Goal: Information Seeking & Learning: Learn about a topic

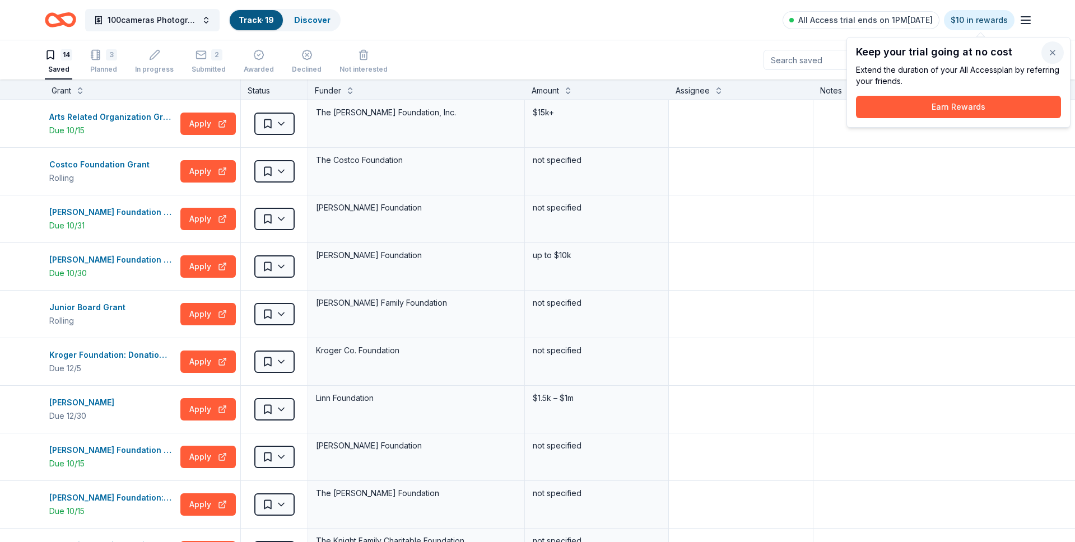
click at [1054, 52] on button "button" at bounding box center [1052, 52] width 22 height 22
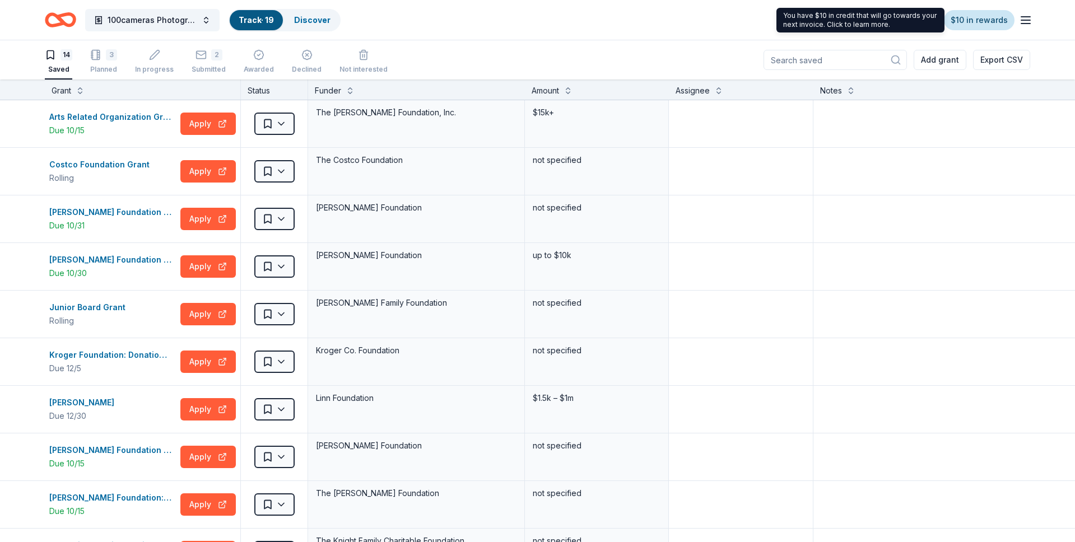
click at [968, 22] on link "$10 in rewards" at bounding box center [979, 20] width 71 height 20
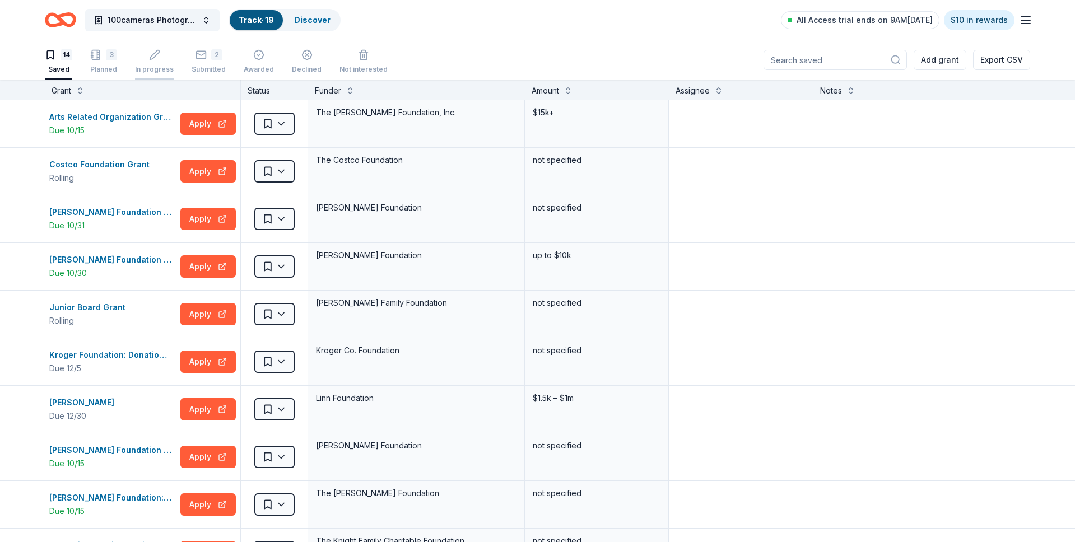
scroll to position [1, 0]
click at [310, 20] on link "Discover" at bounding box center [312, 20] width 36 height 10
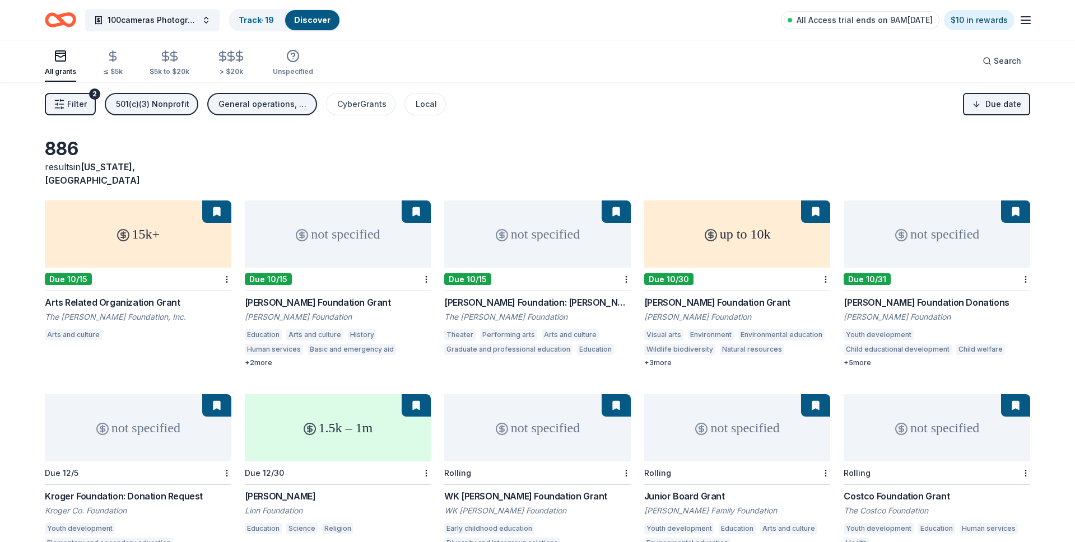
click at [71, 108] on span "Filter" at bounding box center [77, 103] width 20 height 13
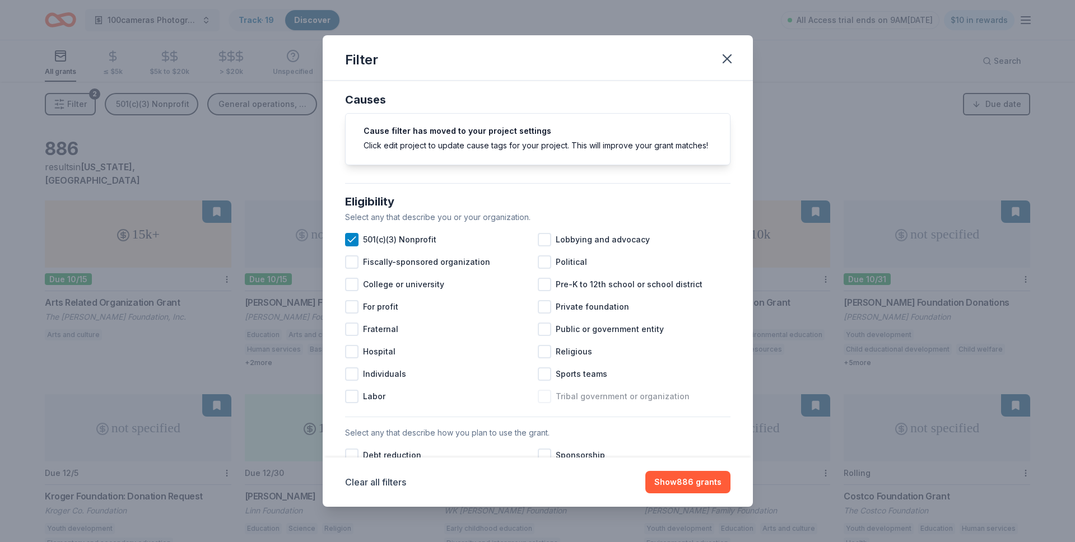
scroll to position [15, 0]
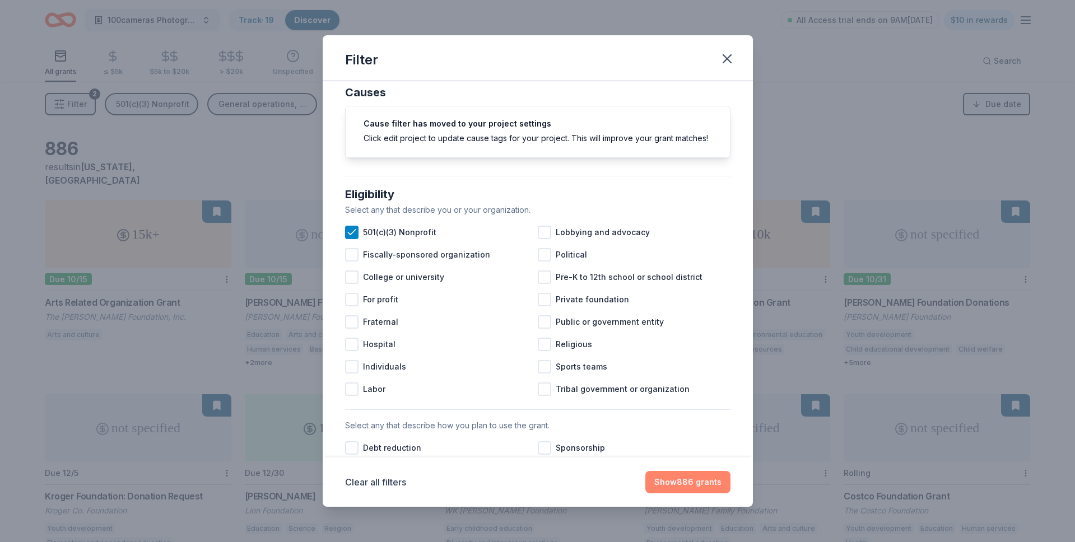
click at [698, 479] on button "Show 886 grants" at bounding box center [687, 482] width 85 height 22
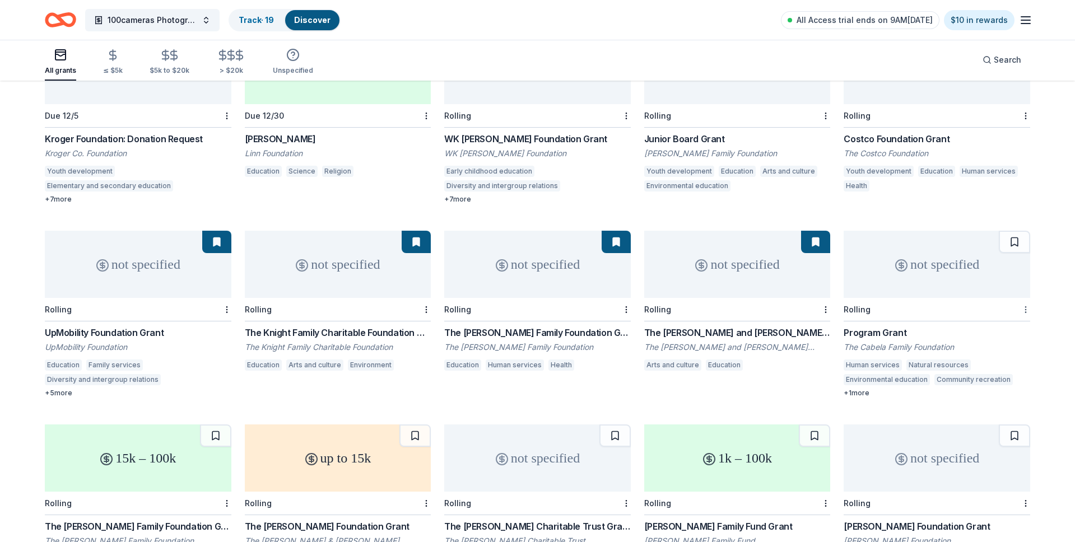
scroll to position [357, 0]
click at [1004, 320] on div "Not interested" at bounding box center [990, 316] width 75 height 20
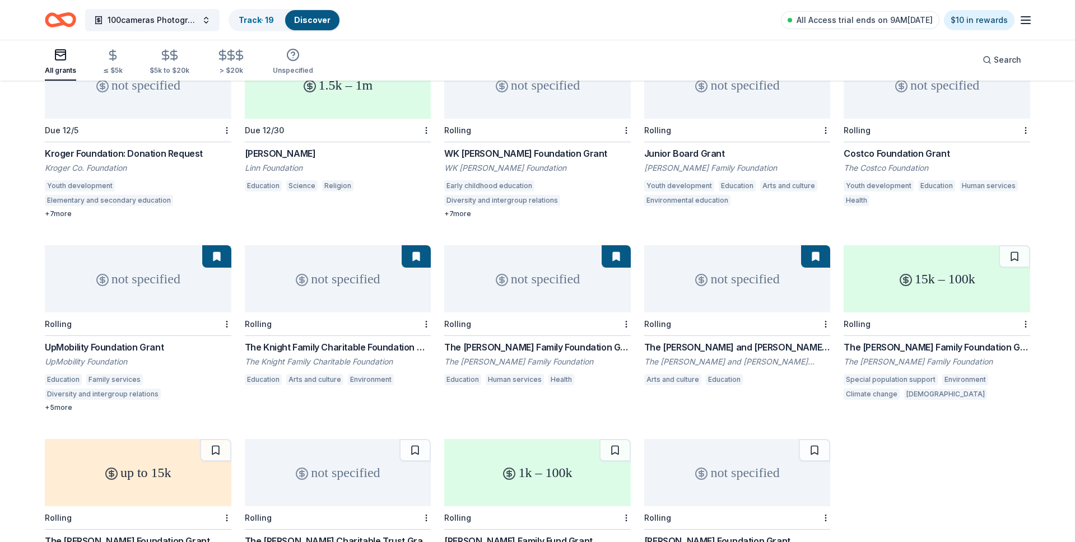
scroll to position [467, 0]
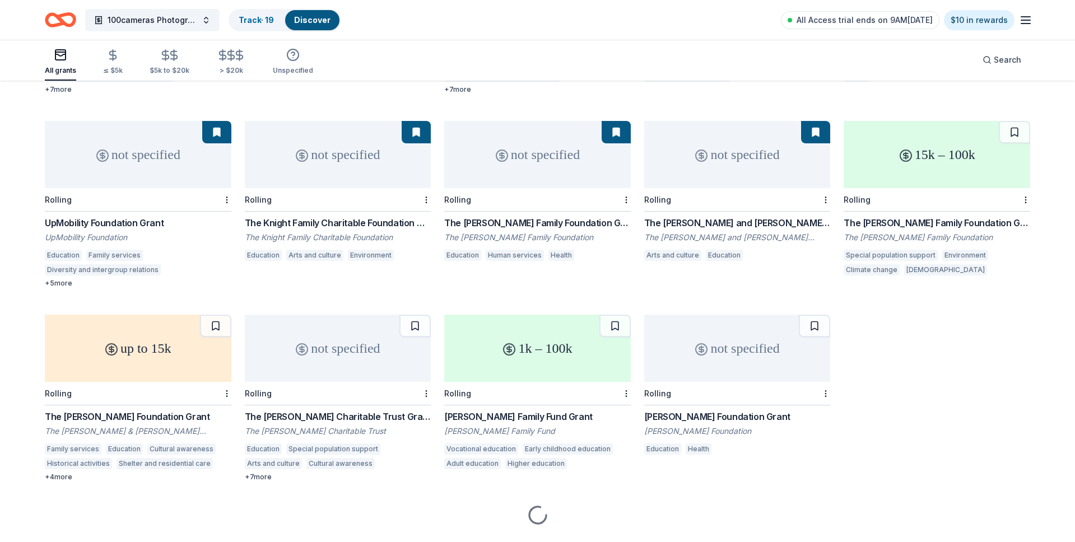
click at [995, 208] on div "Not interested" at bounding box center [990, 206] width 75 height 20
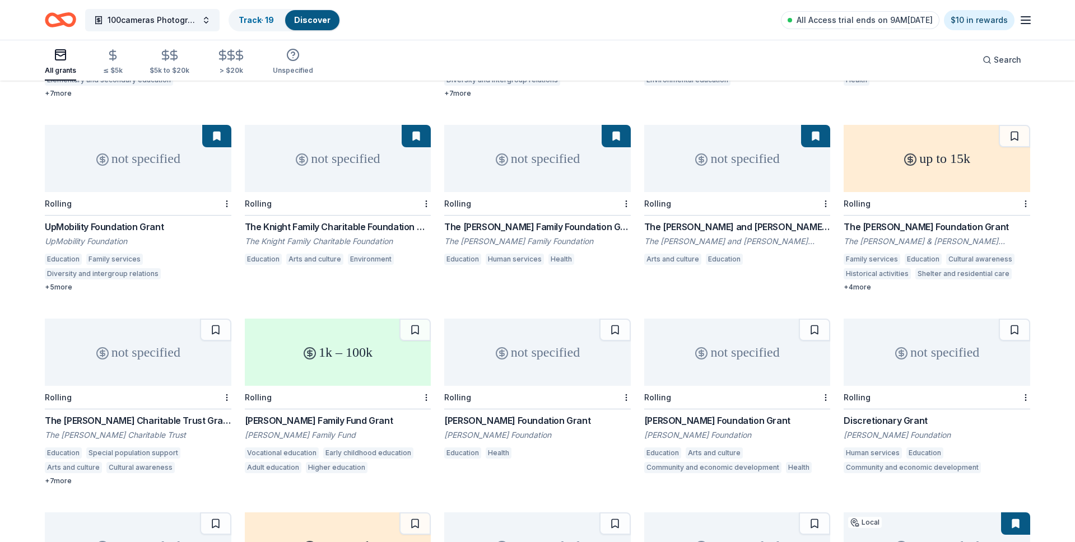
scroll to position [463, 0]
click at [1001, 211] on div "Not interested" at bounding box center [990, 210] width 75 height 20
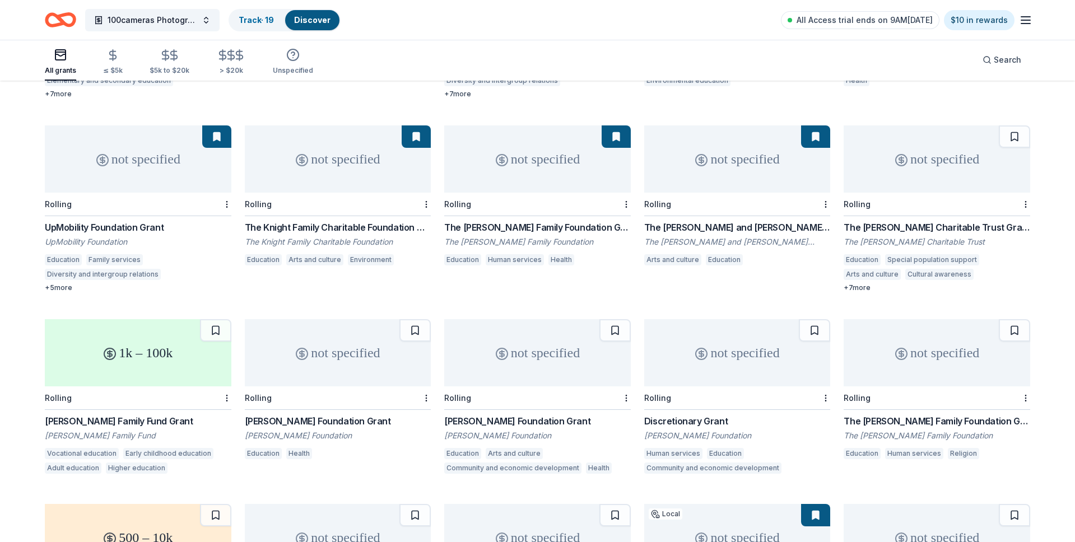
scroll to position [460, 0]
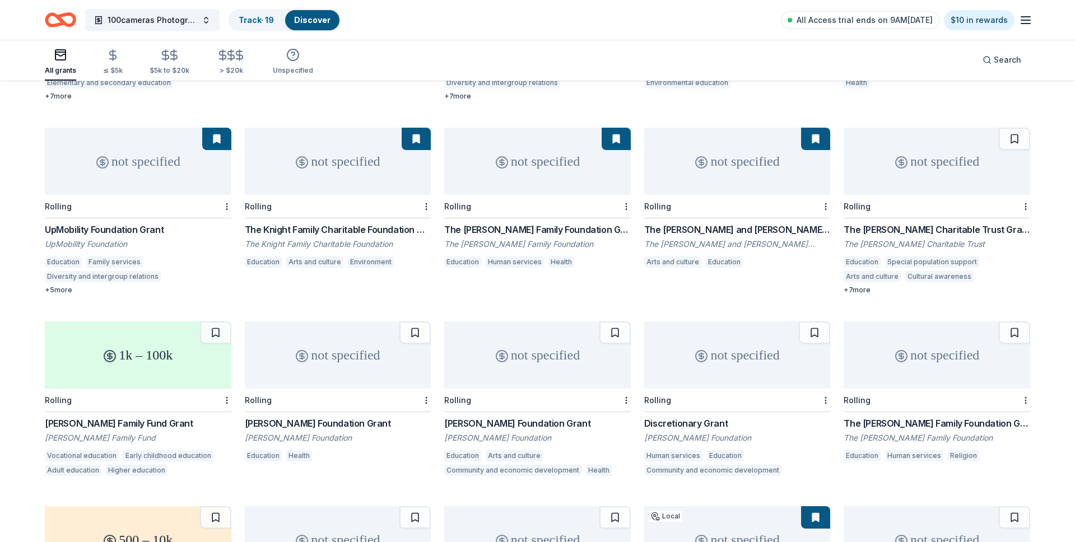
click at [864, 286] on div "+ 7 more" at bounding box center [936, 290] width 186 height 9
click at [1002, 212] on div "Not interested" at bounding box center [990, 213] width 75 height 20
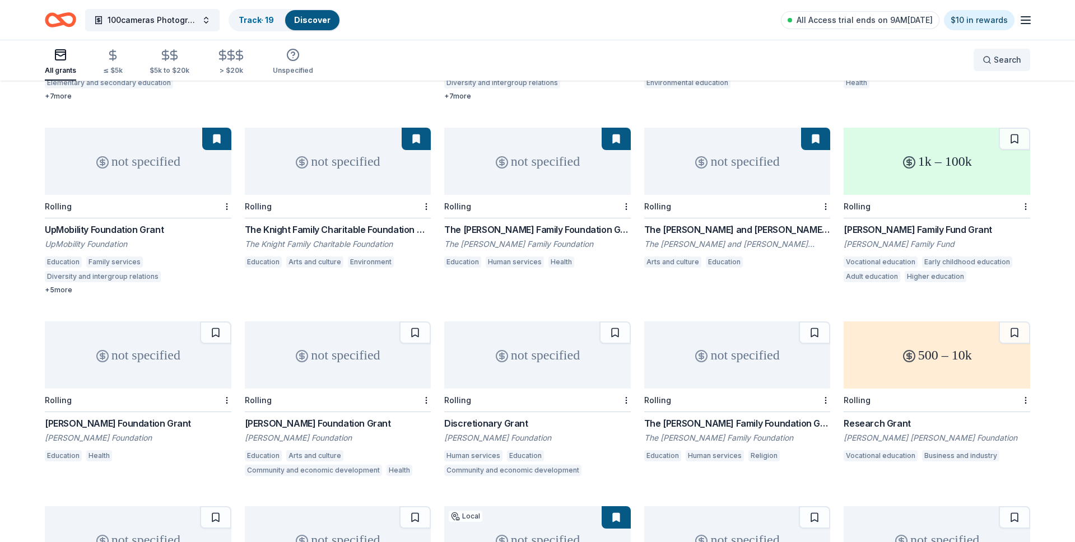
scroll to position [456, 0]
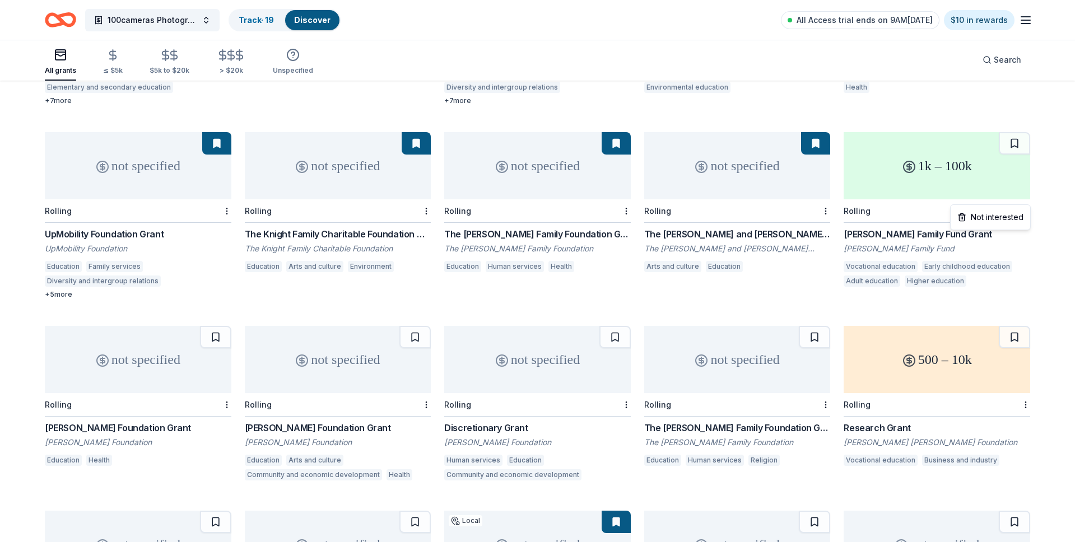
click at [1009, 219] on div "Not interested" at bounding box center [990, 217] width 75 height 20
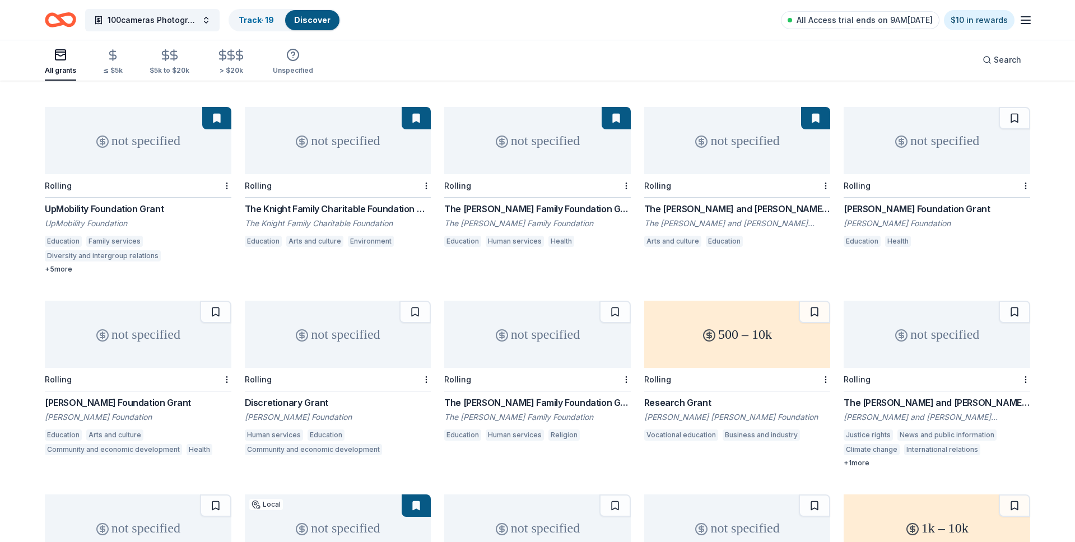
scroll to position [482, 0]
click at [932, 202] on div "[PERSON_NAME] Foundation Grant" at bounding box center [936, 208] width 186 height 13
click at [999, 193] on div "Not interested" at bounding box center [990, 191] width 75 height 20
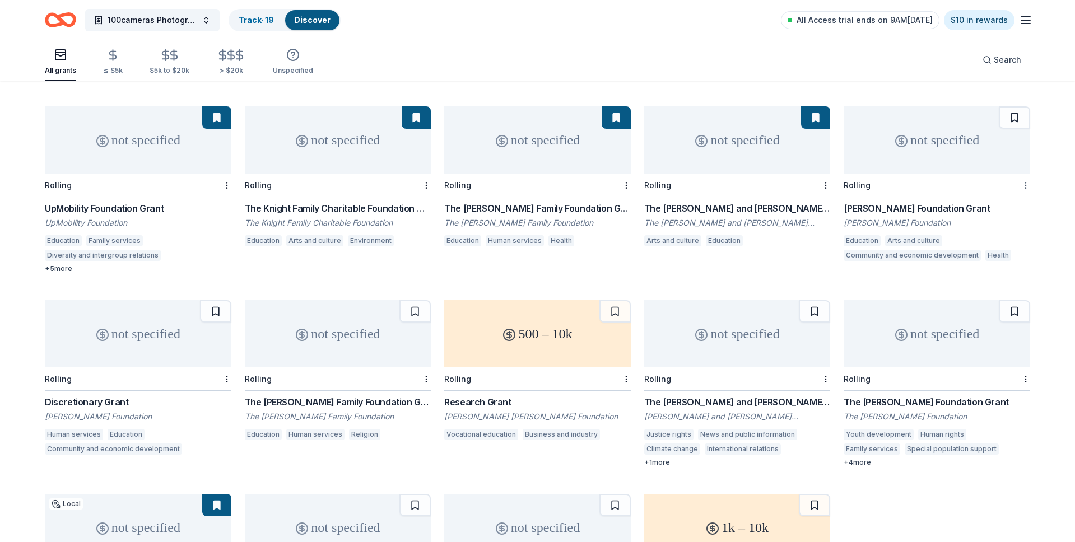
click at [1013, 192] on div "Not interested" at bounding box center [990, 191] width 75 height 20
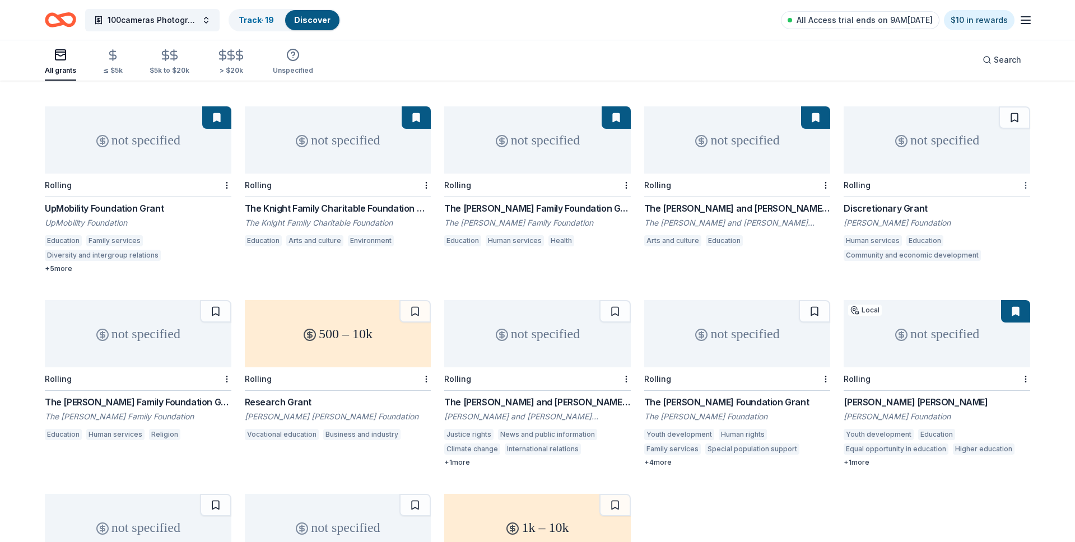
click at [1003, 195] on div "Not interested" at bounding box center [990, 191] width 75 height 20
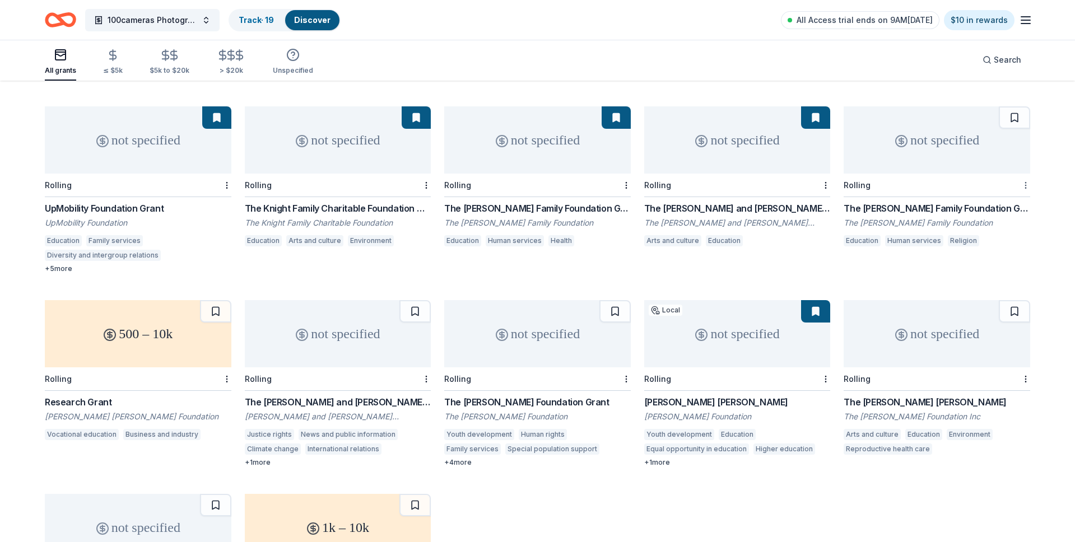
click at [1015, 191] on div "Not interested" at bounding box center [990, 191] width 75 height 20
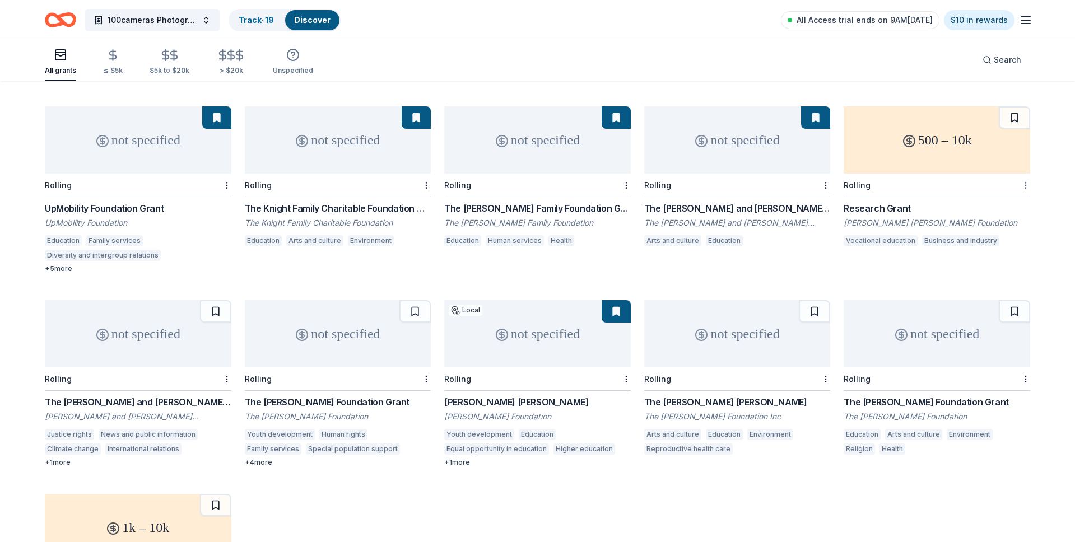
click at [1011, 193] on div "Not interested" at bounding box center [990, 191] width 75 height 20
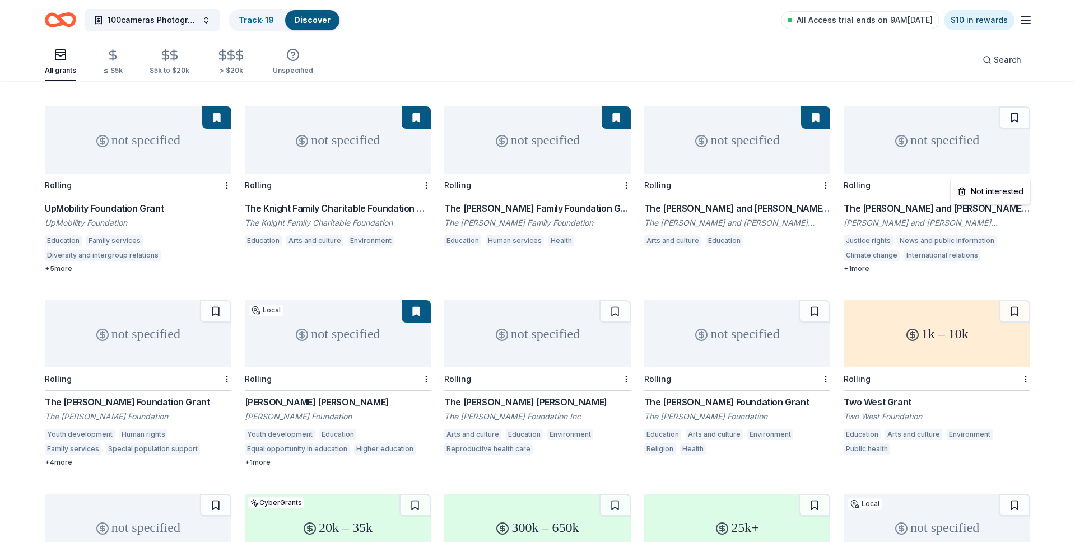
click at [1011, 193] on div "Not interested" at bounding box center [990, 191] width 75 height 20
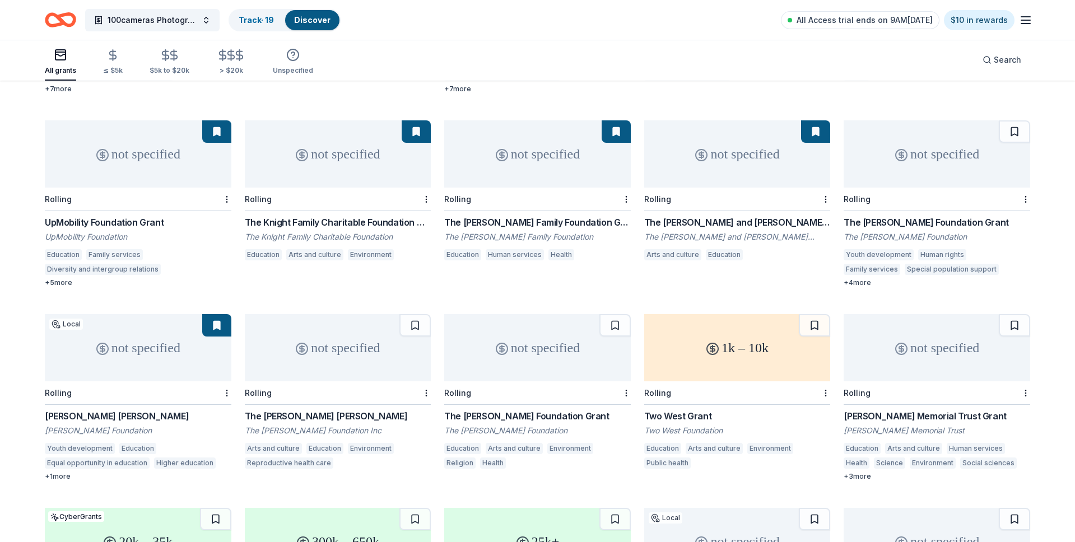
scroll to position [467, 0]
click at [1012, 199] on div "Not interested" at bounding box center [990, 206] width 75 height 20
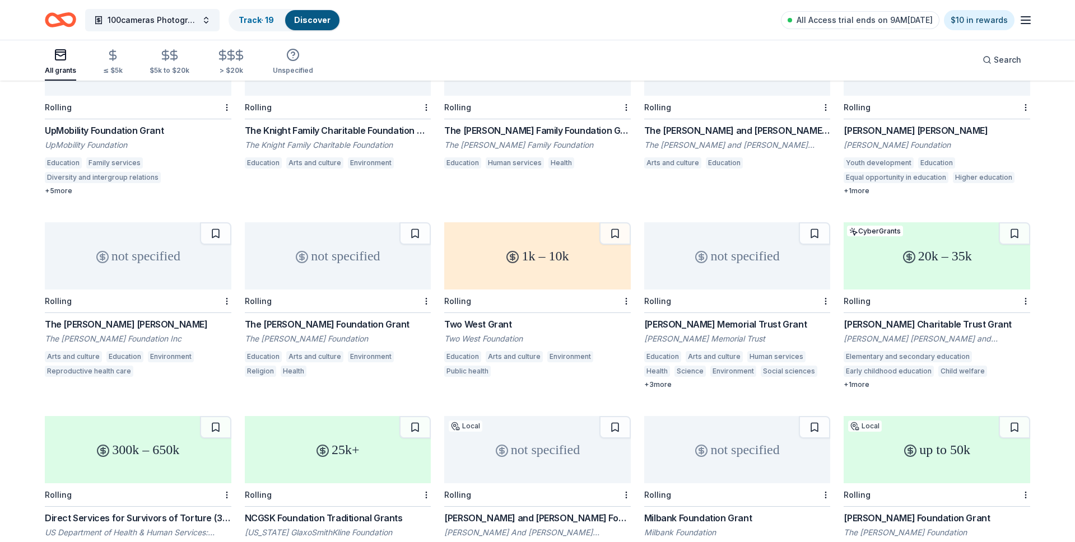
scroll to position [557, 0]
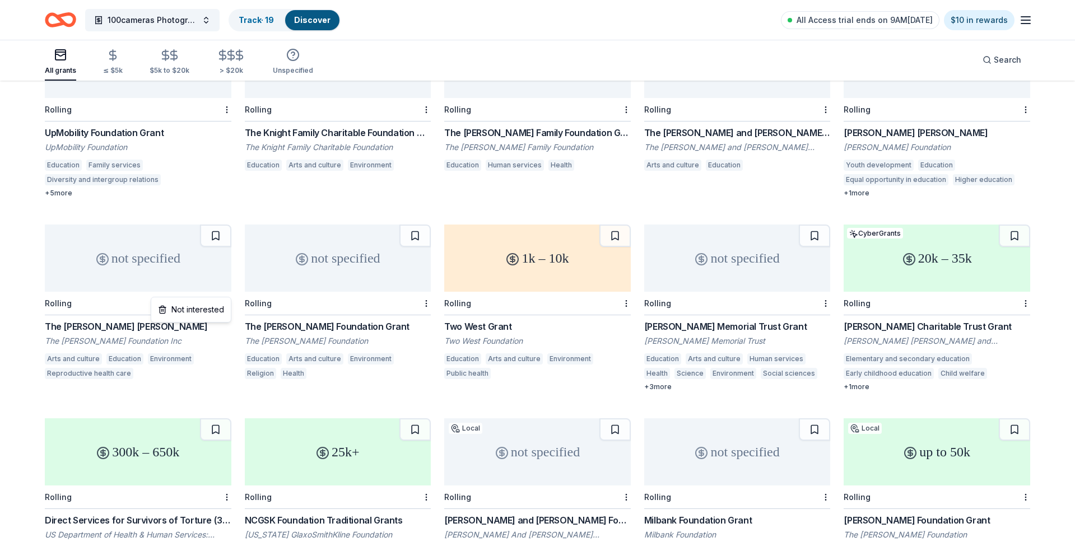
click at [205, 310] on div "Not interested" at bounding box center [190, 310] width 75 height 20
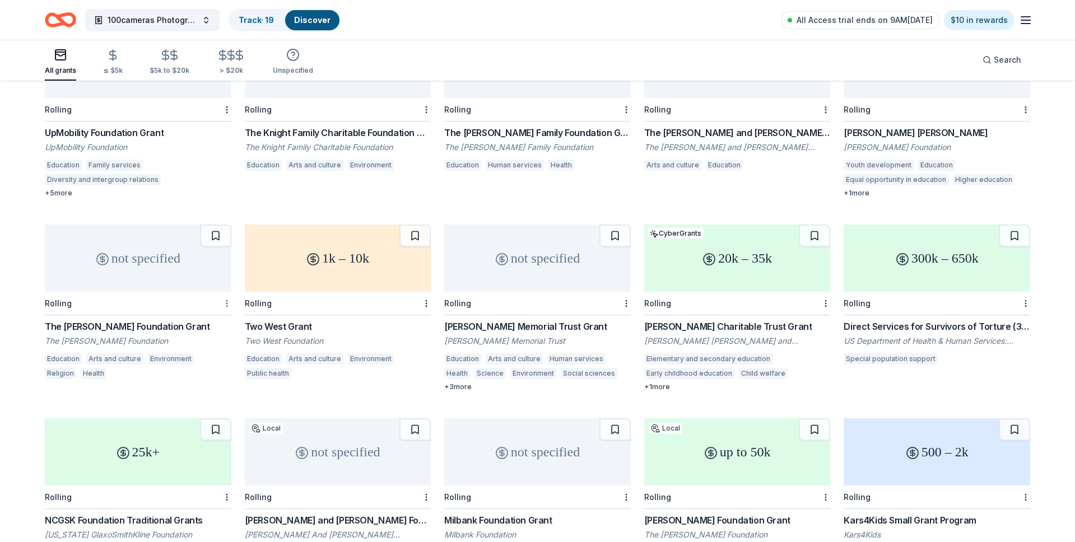
click at [195, 306] on div "Not interested" at bounding box center [190, 310] width 75 height 20
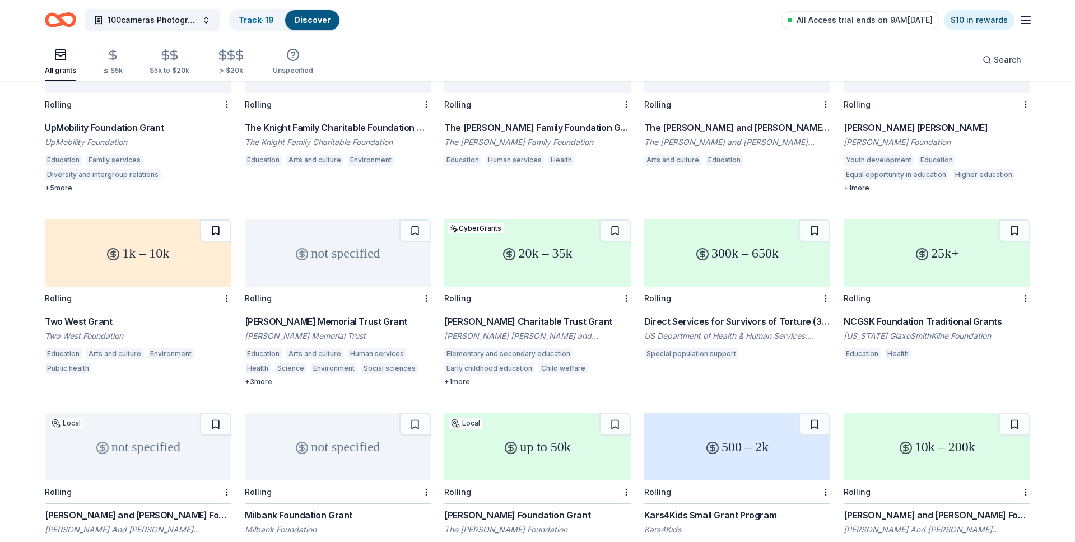
click at [217, 220] on button at bounding box center [215, 231] width 31 height 22
click at [416, 221] on button at bounding box center [414, 231] width 31 height 22
click at [605, 302] on div "Not interested" at bounding box center [590, 305] width 75 height 20
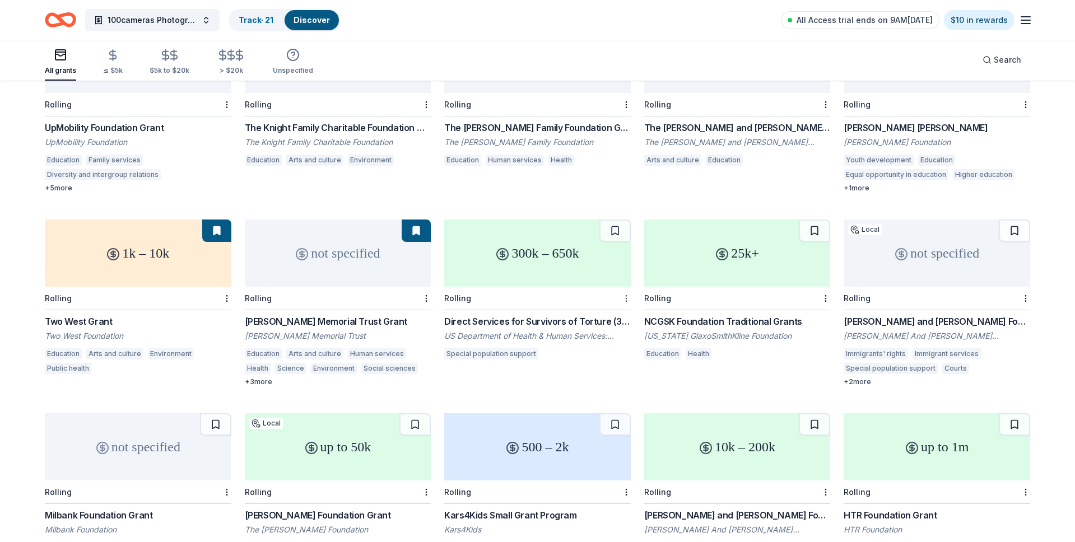
click at [612, 305] on div "Not interested" at bounding box center [590, 305] width 75 height 20
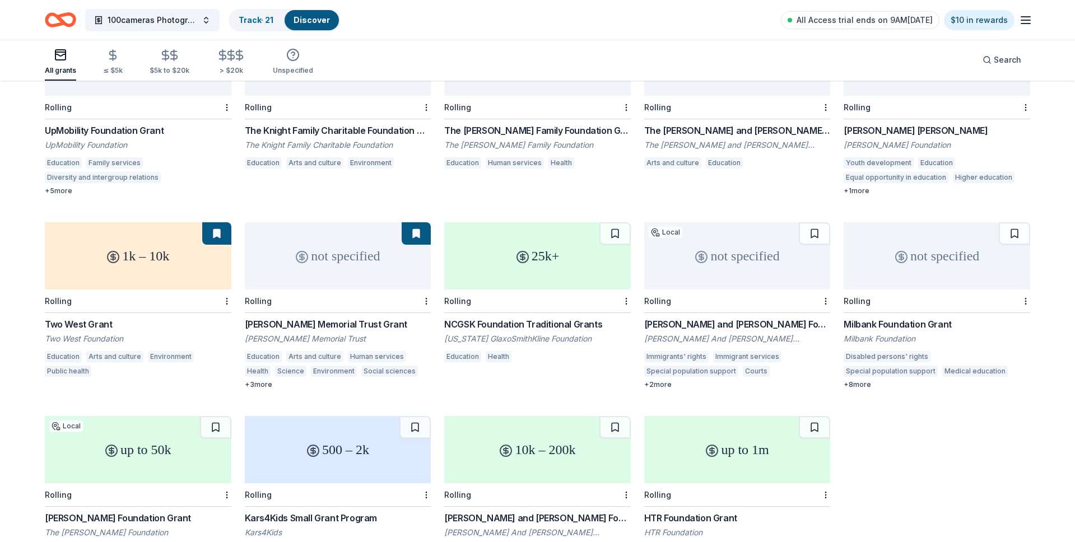
scroll to position [614, 0]
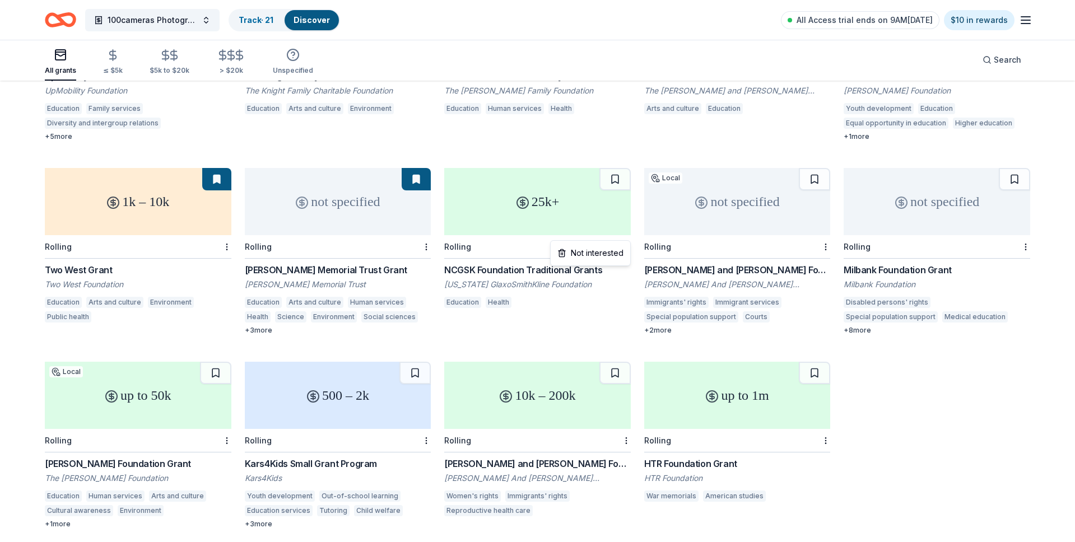
click at [603, 255] on div "Not interested" at bounding box center [590, 253] width 75 height 20
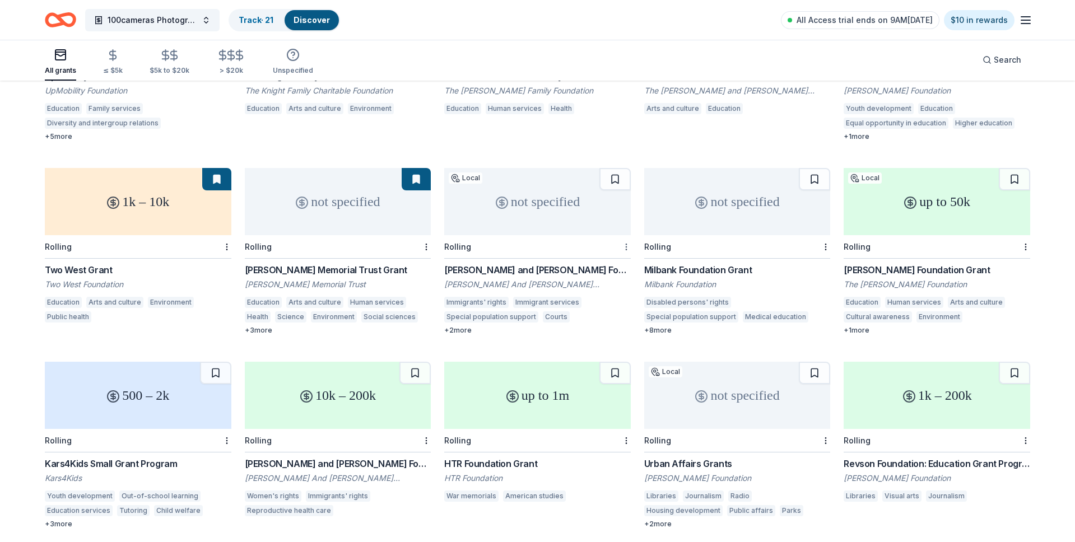
click at [614, 250] on div "Not interested" at bounding box center [590, 253] width 75 height 20
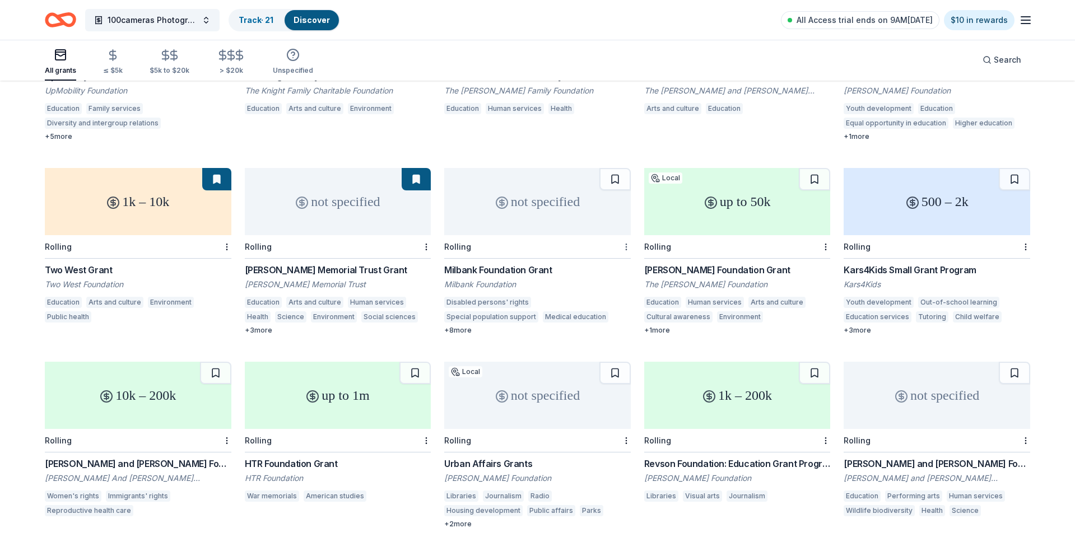
click at [608, 250] on div "Not interested" at bounding box center [590, 253] width 75 height 20
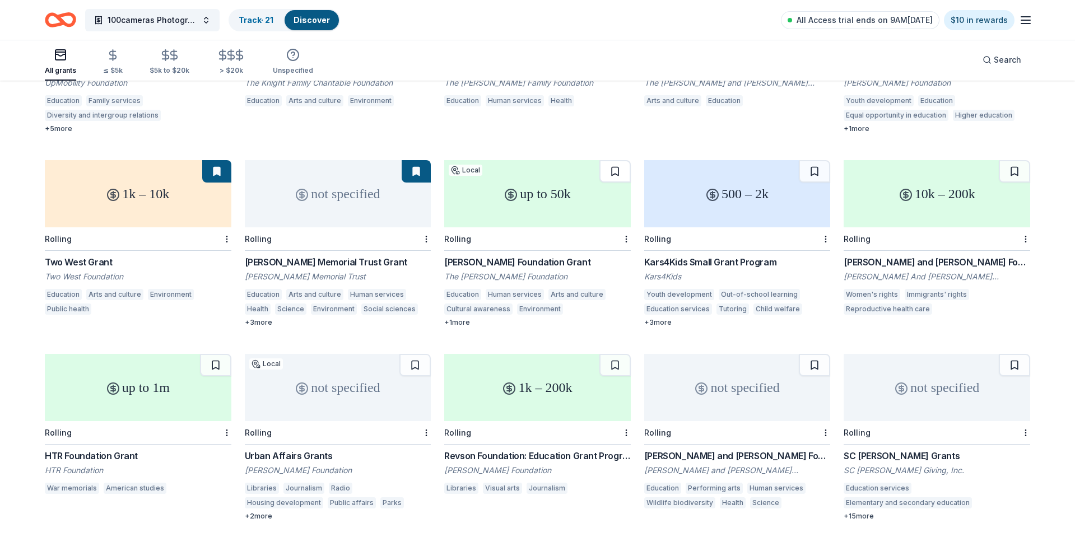
click at [605, 161] on button at bounding box center [614, 171] width 31 height 22
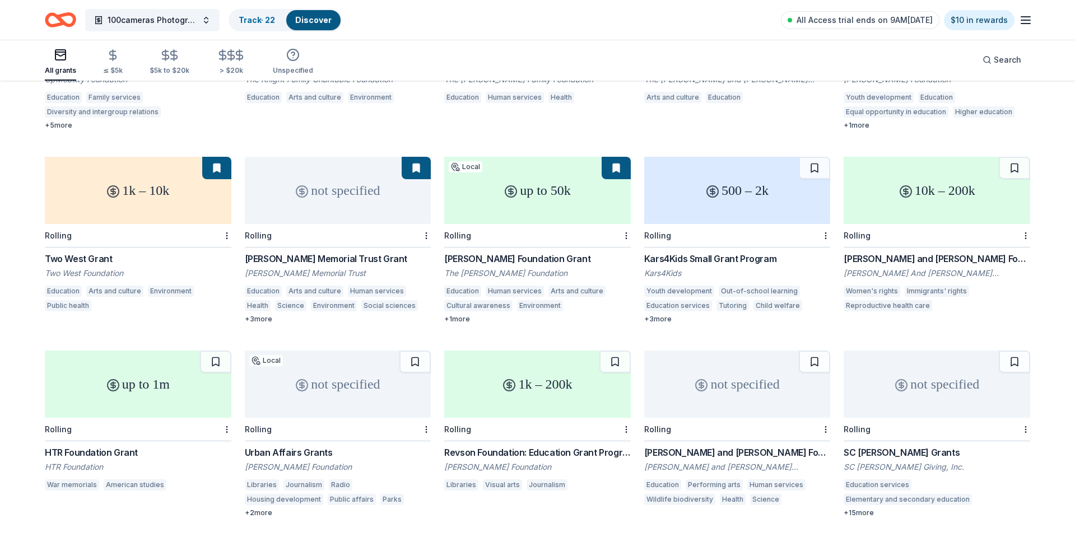
scroll to position [622, 0]
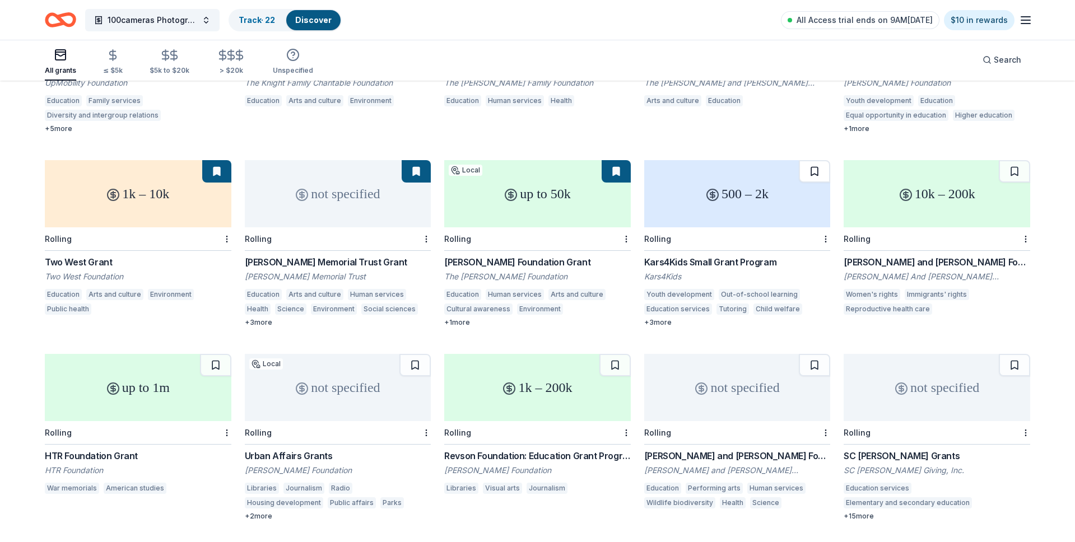
click at [814, 160] on button at bounding box center [814, 171] width 31 height 22
click at [995, 245] on div "Not interested" at bounding box center [990, 245] width 75 height 20
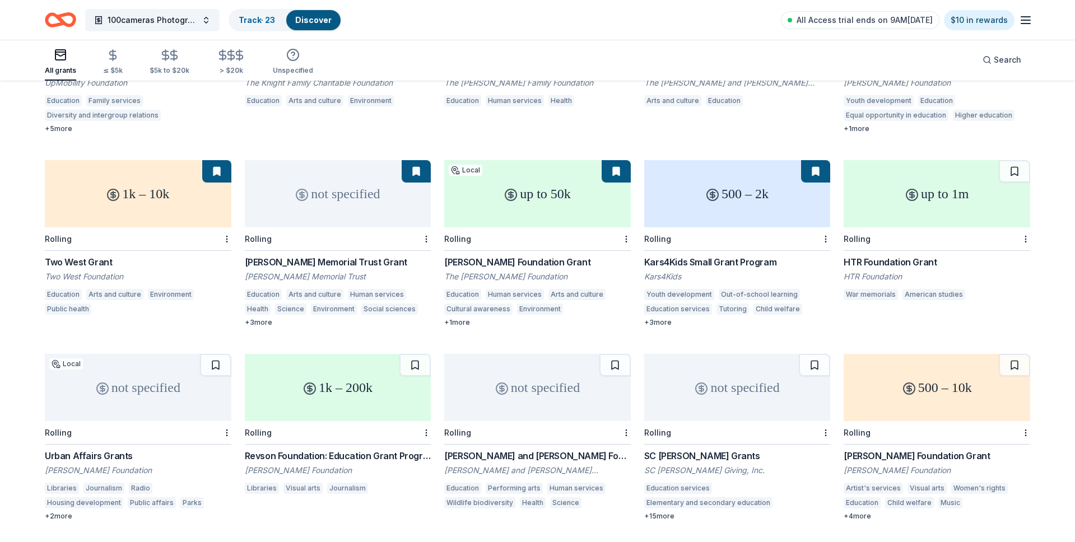
click at [1025, 230] on div at bounding box center [1024, 238] width 11 height 23
click at [986, 242] on div "Not interested" at bounding box center [990, 245] width 75 height 20
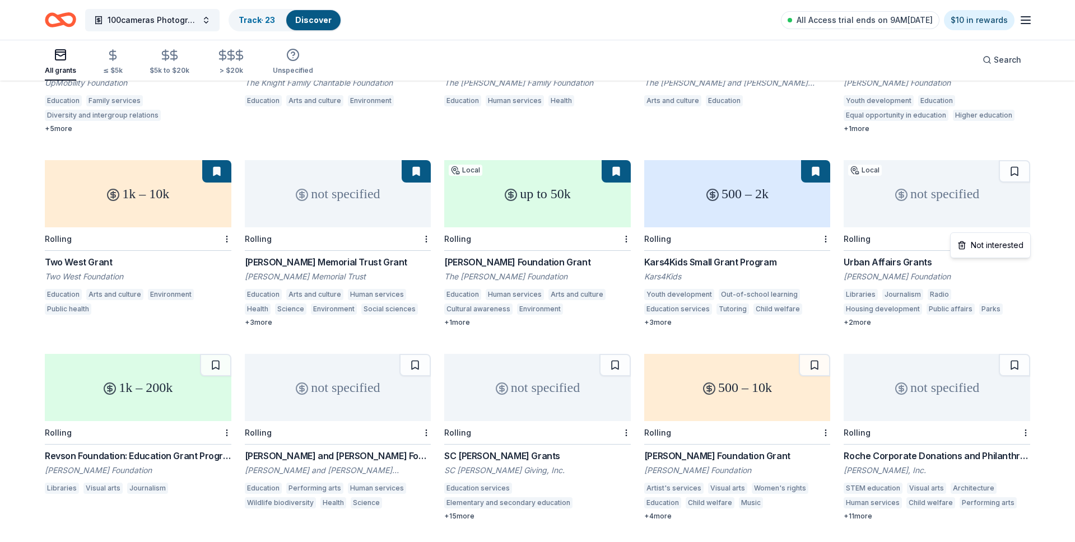
click at [985, 242] on div "Not interested" at bounding box center [990, 245] width 75 height 20
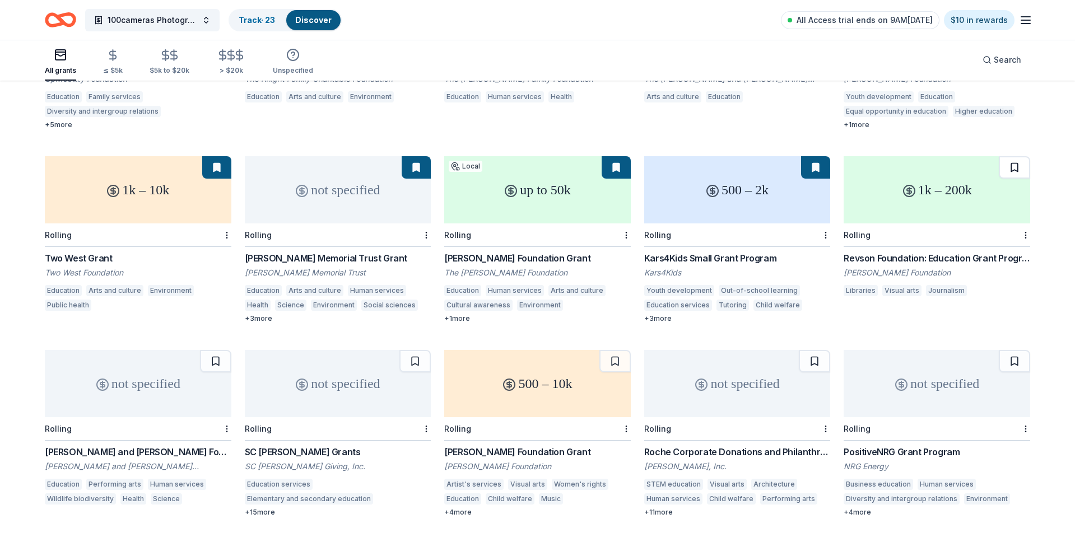
click at [1015, 157] on button at bounding box center [1014, 167] width 31 height 22
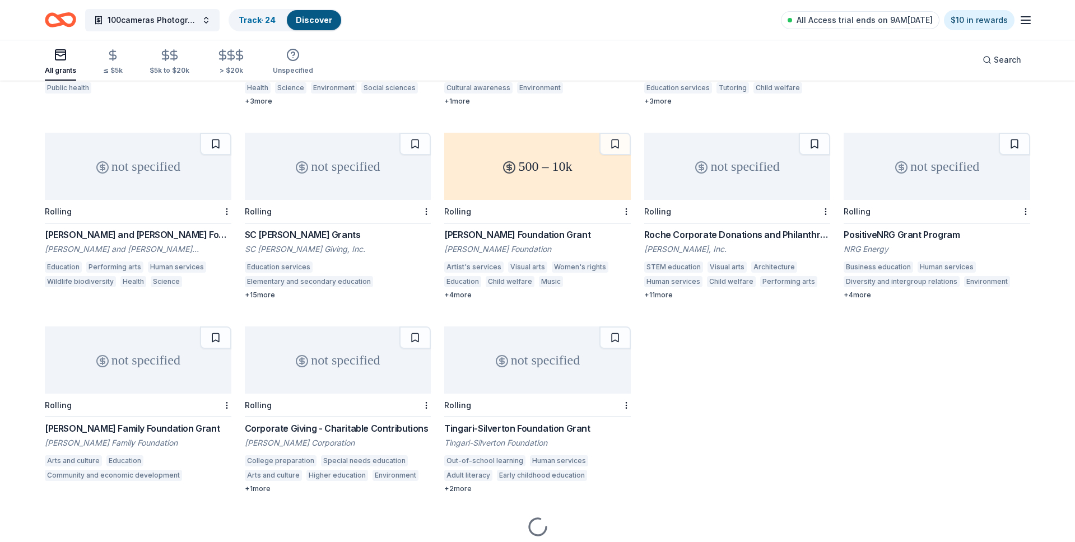
scroll to position [843, 0]
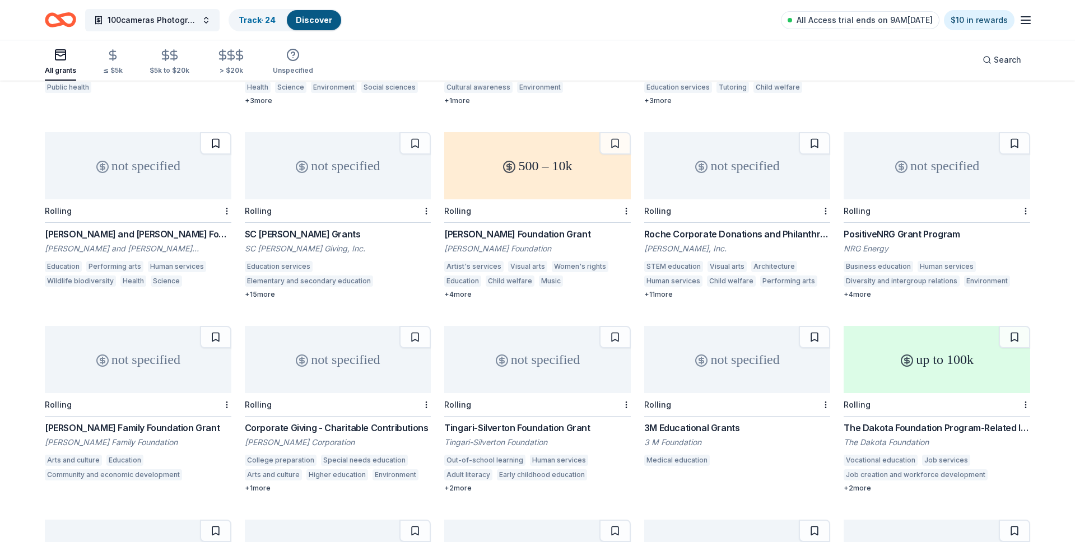
click at [214, 134] on button at bounding box center [215, 143] width 31 height 22
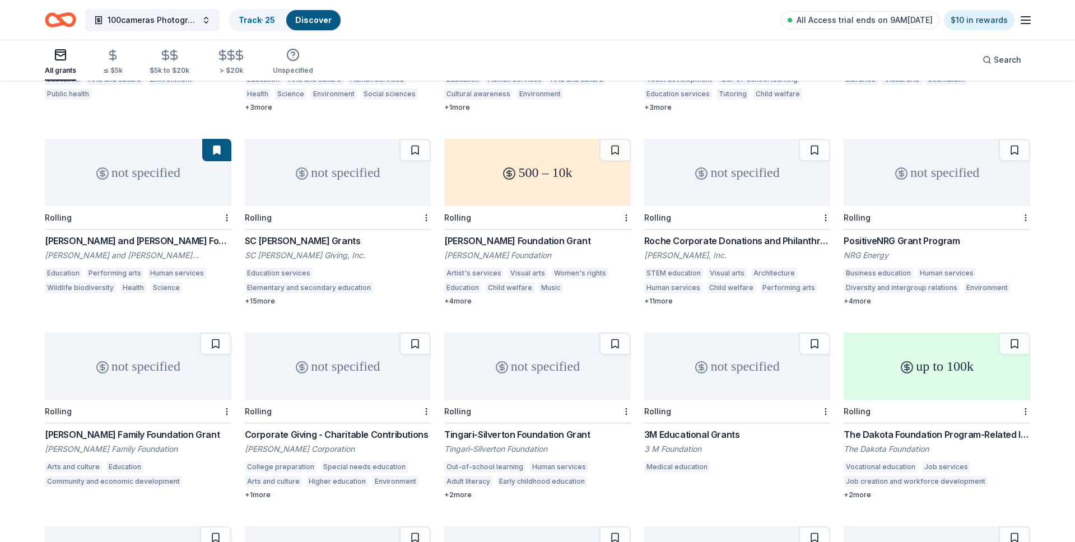
scroll to position [834, 0]
click at [384, 232] on div "Not interested" at bounding box center [390, 226] width 75 height 20
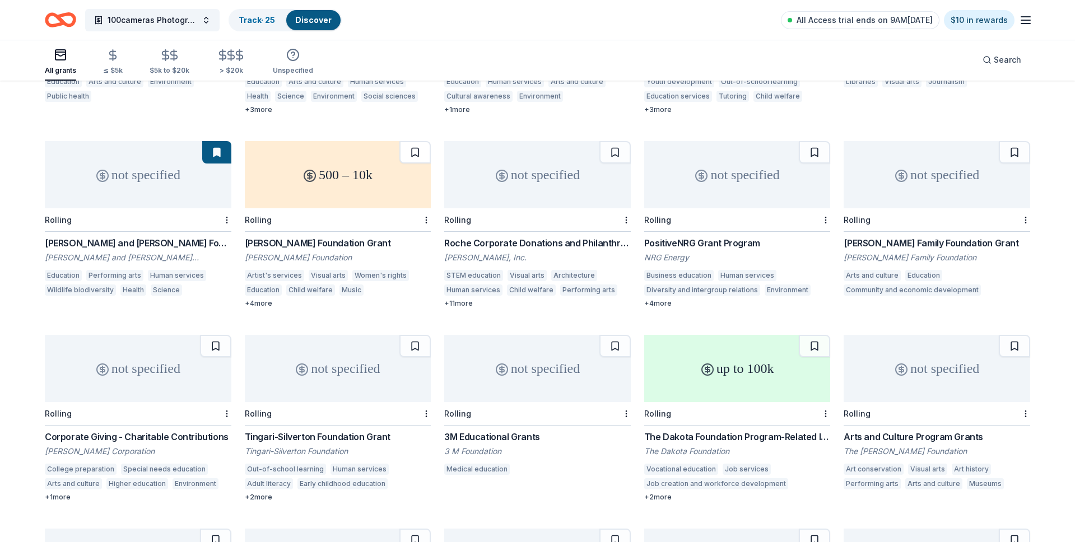
click at [420, 141] on button at bounding box center [414, 152] width 31 height 22
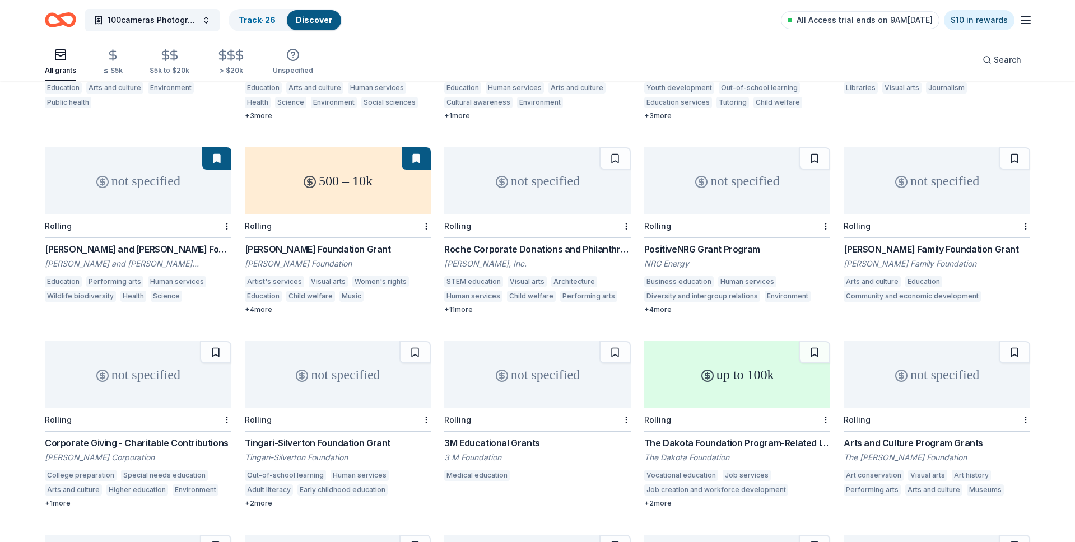
scroll to position [830, 0]
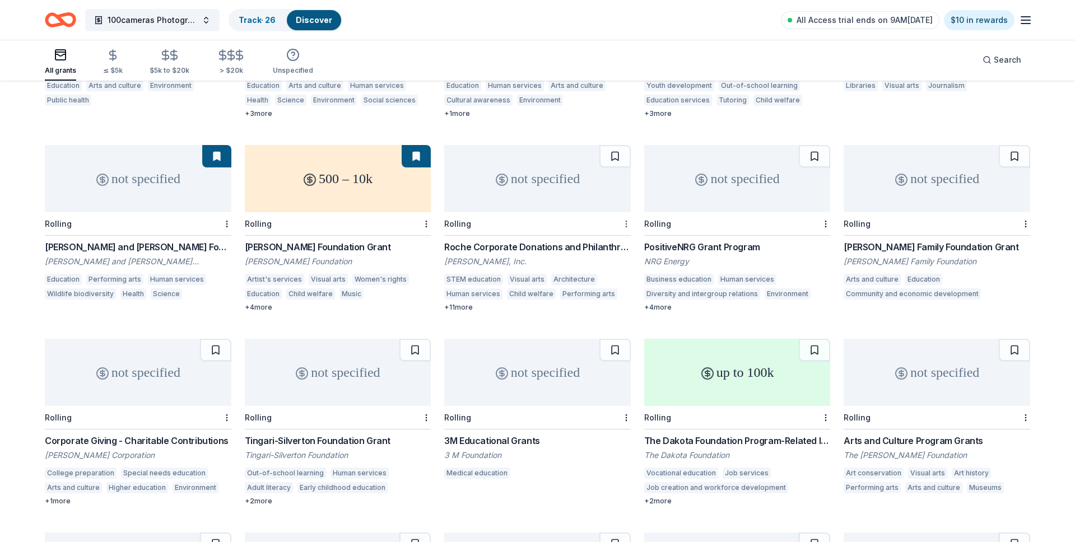
click at [608, 231] on div "Not interested" at bounding box center [590, 230] width 75 height 20
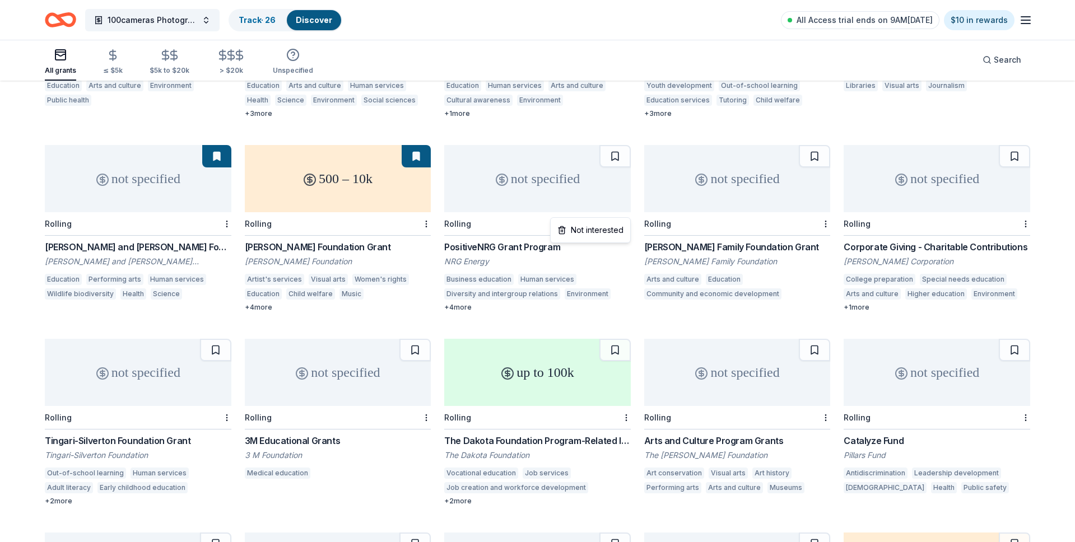
click at [593, 232] on div "Not interested" at bounding box center [590, 230] width 75 height 20
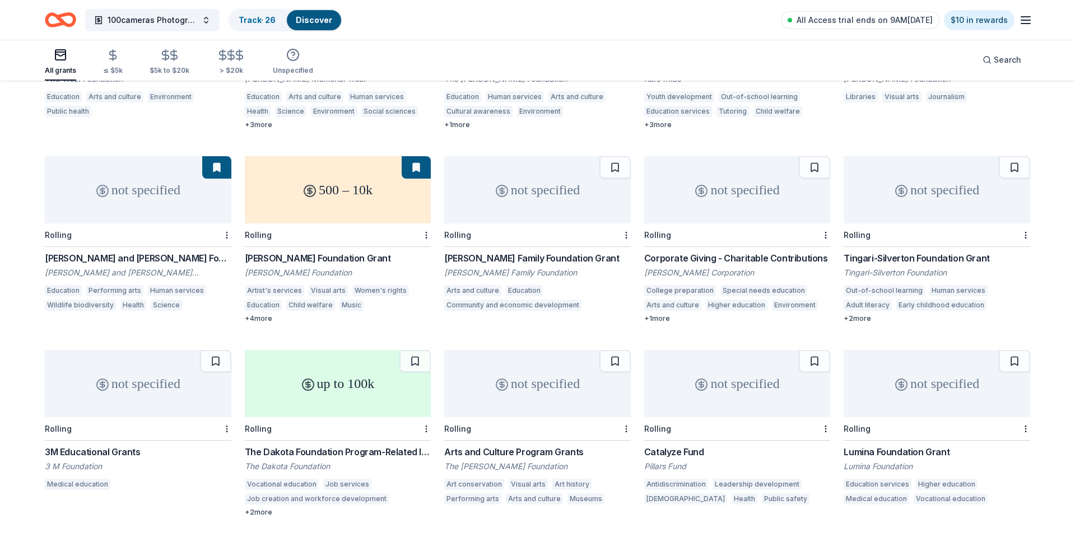
scroll to position [818, 0]
click at [598, 241] on div "Not interested" at bounding box center [590, 243] width 75 height 20
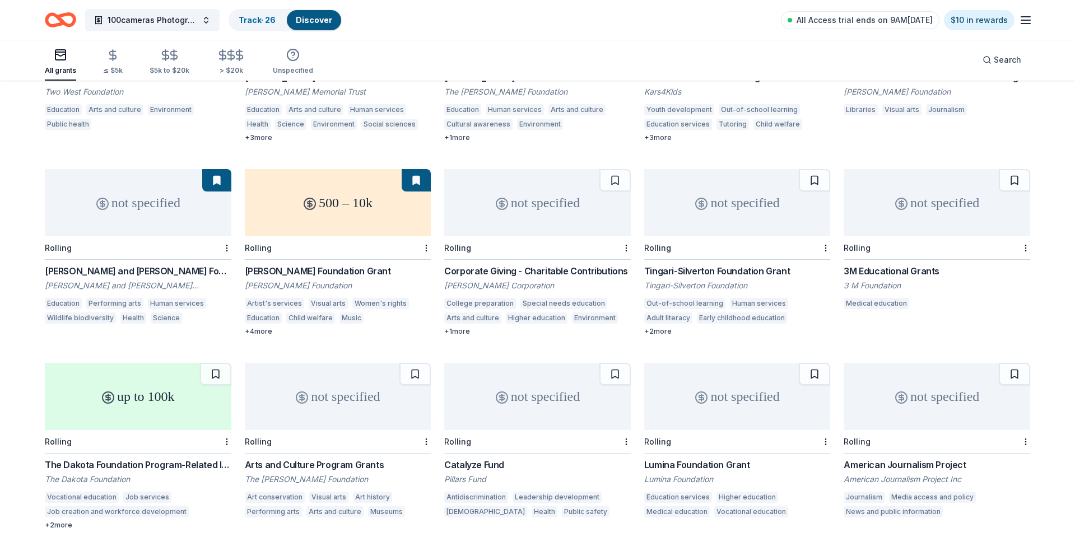
scroll to position [806, 0]
click at [613, 251] on div "Not interested" at bounding box center [590, 255] width 75 height 20
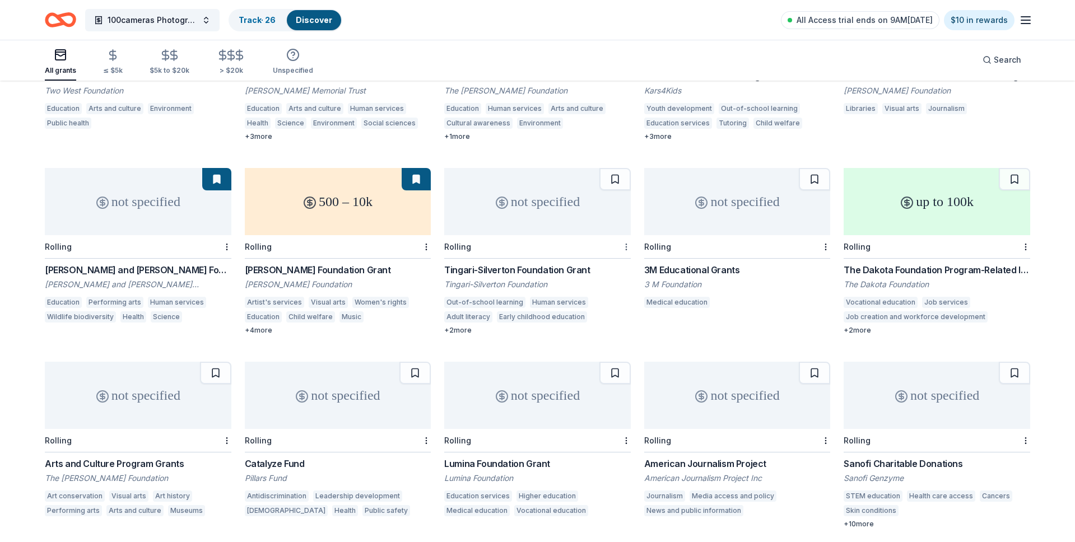
scroll to position [809, 0]
click at [596, 246] on div "Not interested" at bounding box center [590, 252] width 75 height 20
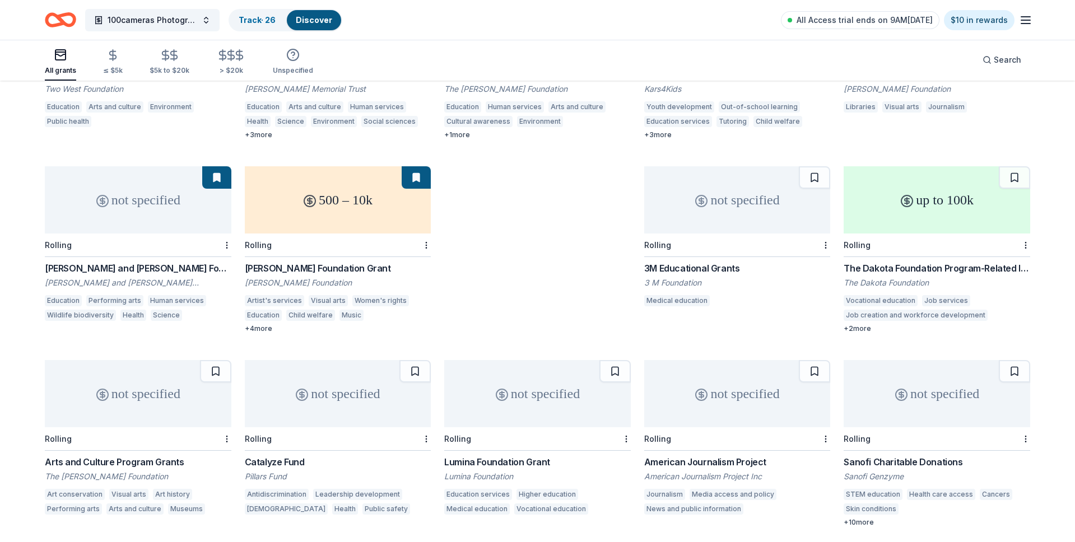
scroll to position [806, 0]
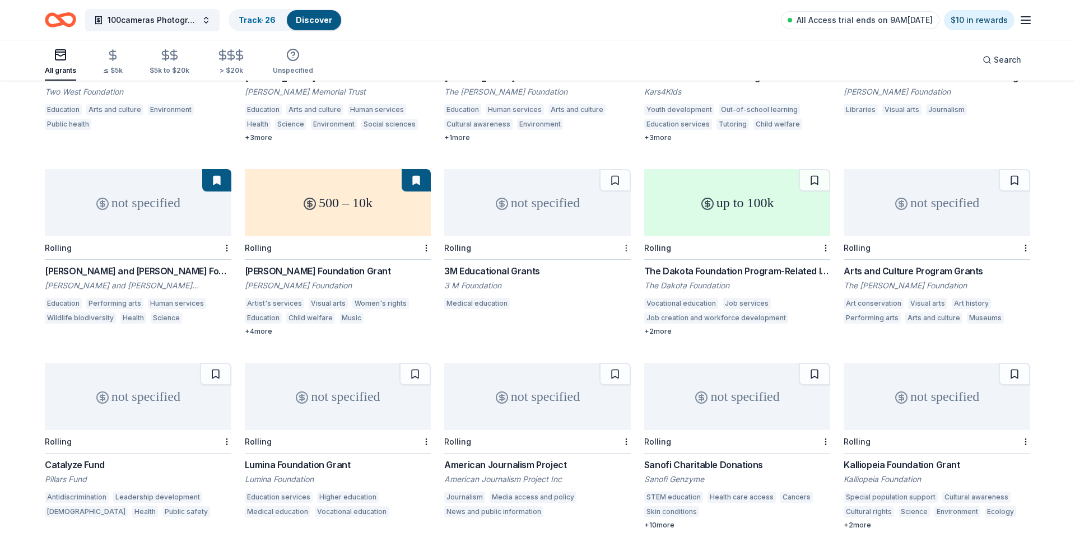
click at [610, 252] on div "Not interested" at bounding box center [590, 254] width 75 height 20
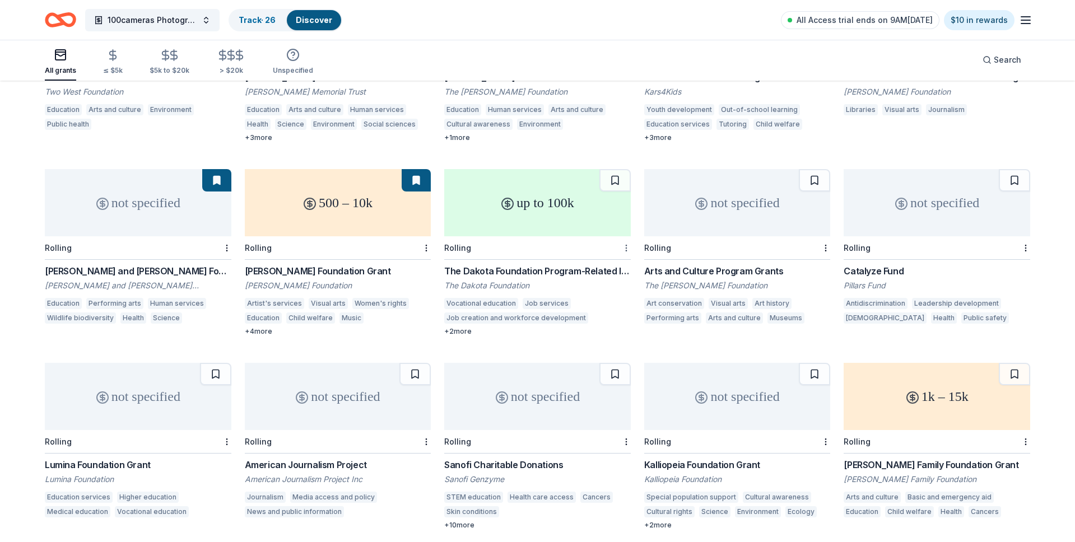
click at [601, 252] on div "Not interested" at bounding box center [590, 254] width 75 height 20
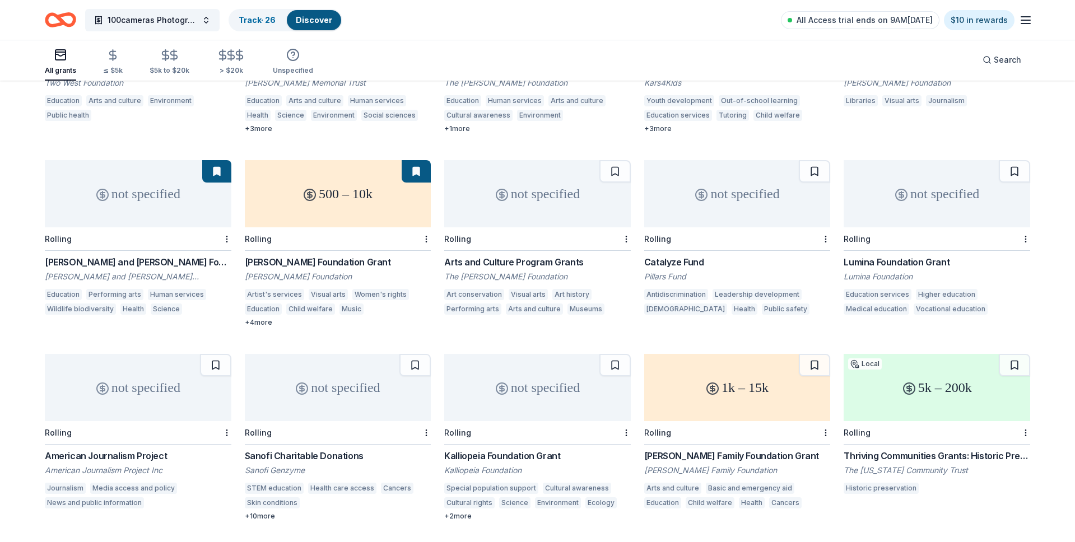
scroll to position [819, 0]
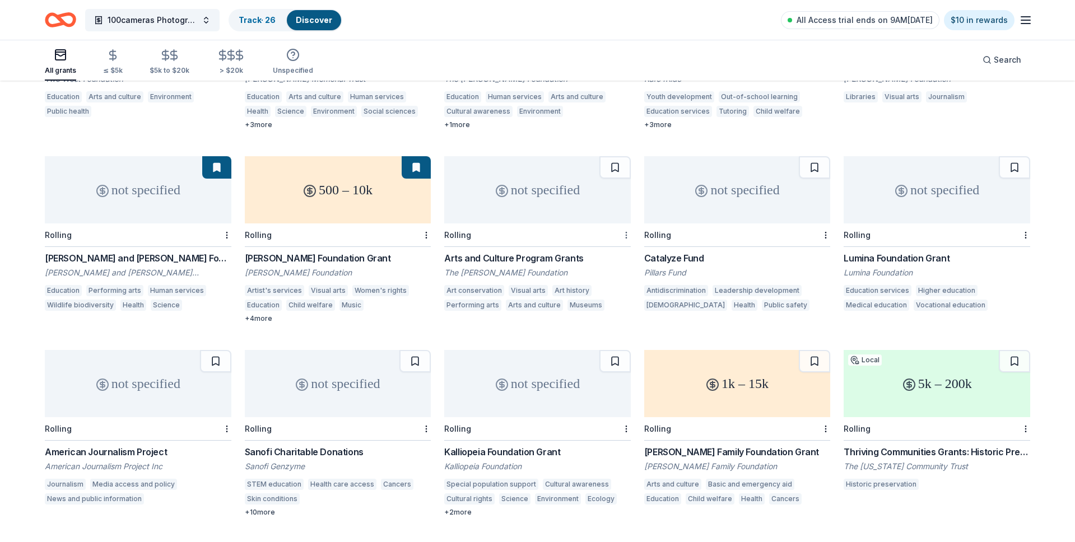
click at [603, 240] on div "Not interested" at bounding box center [590, 241] width 75 height 20
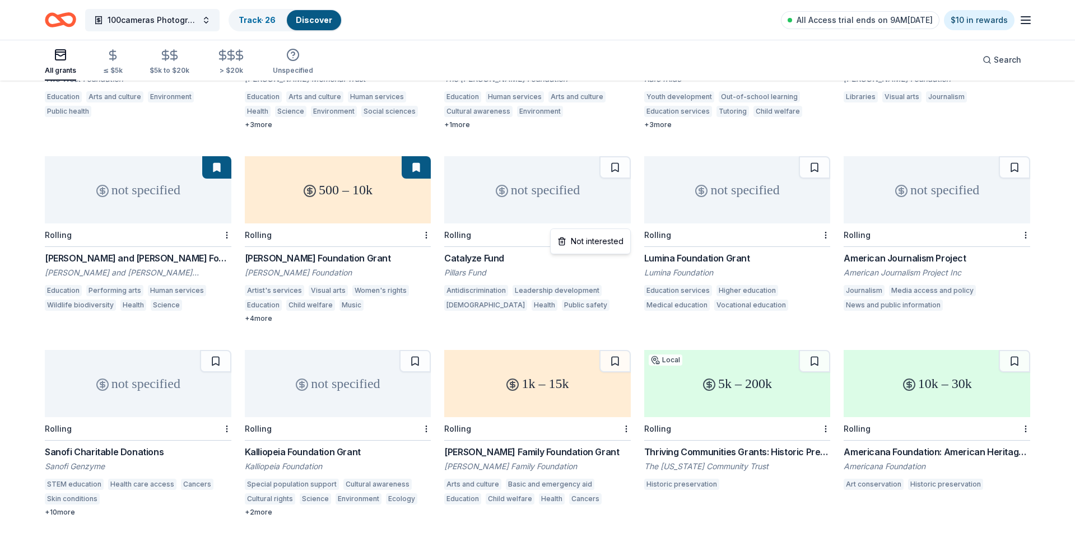
click at [587, 242] on div "Not interested" at bounding box center [590, 241] width 75 height 20
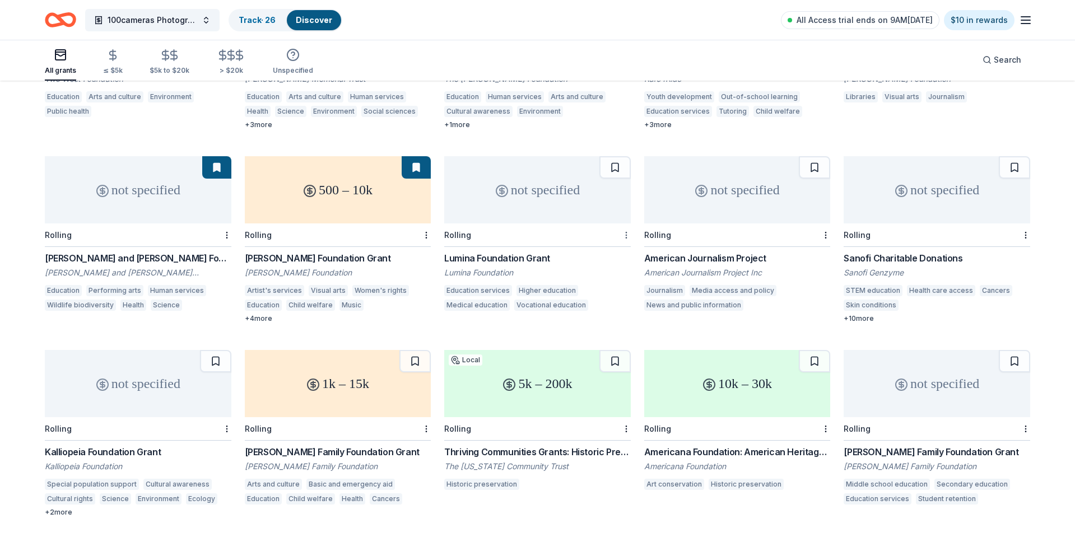
click at [584, 241] on div "Not interested" at bounding box center [590, 241] width 75 height 20
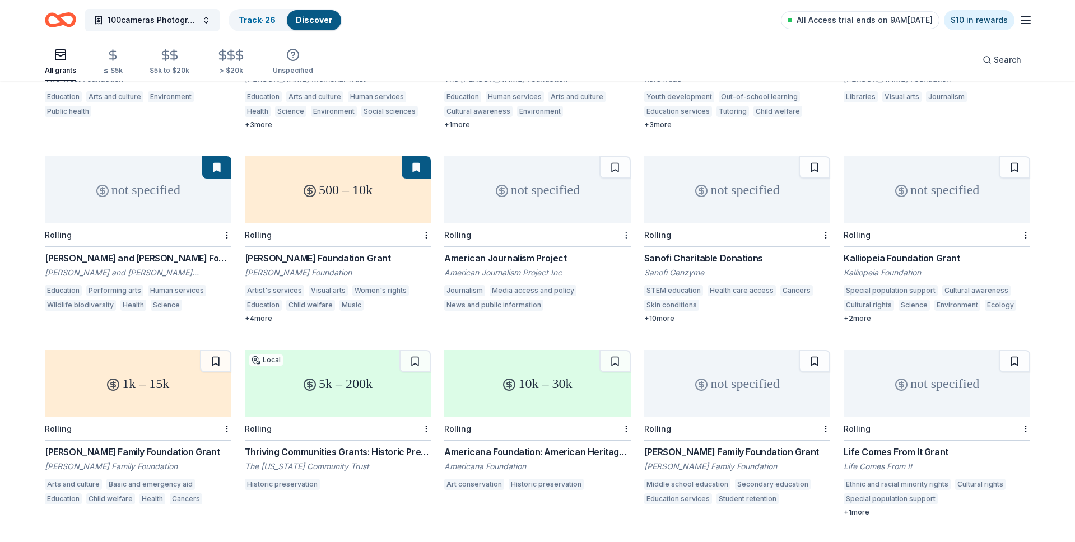
click at [585, 243] on div "Not interested" at bounding box center [590, 241] width 75 height 20
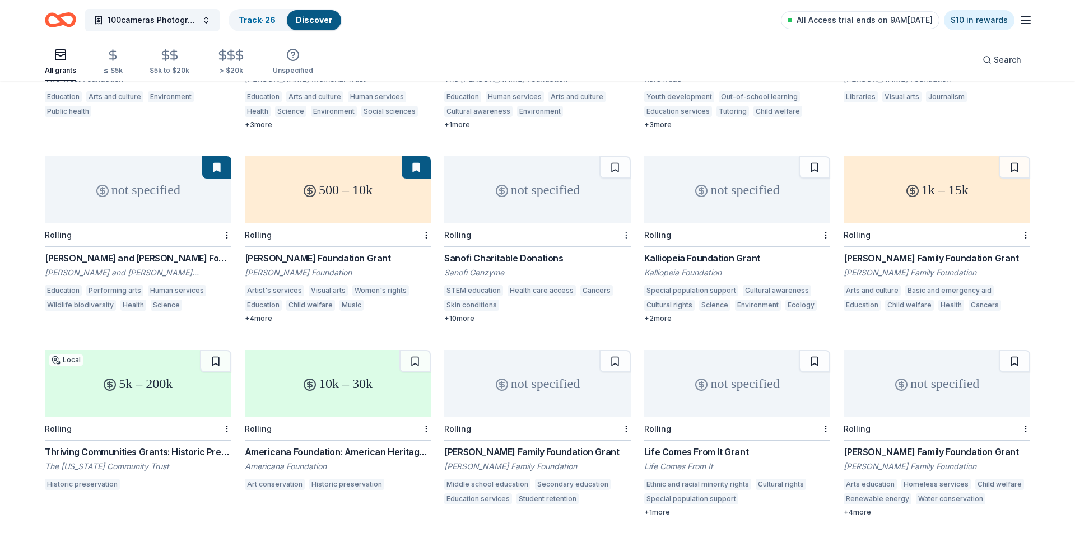
click at [604, 239] on div "Not interested" at bounding box center [590, 241] width 75 height 20
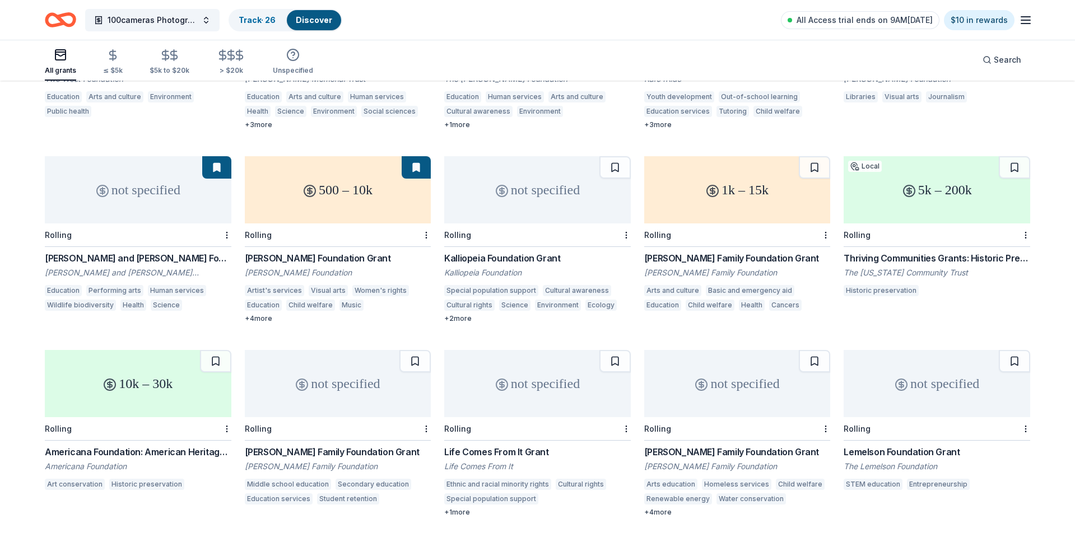
click at [627, 227] on div at bounding box center [624, 234] width 11 height 23
click at [590, 241] on div "Not interested" at bounding box center [590, 241] width 75 height 20
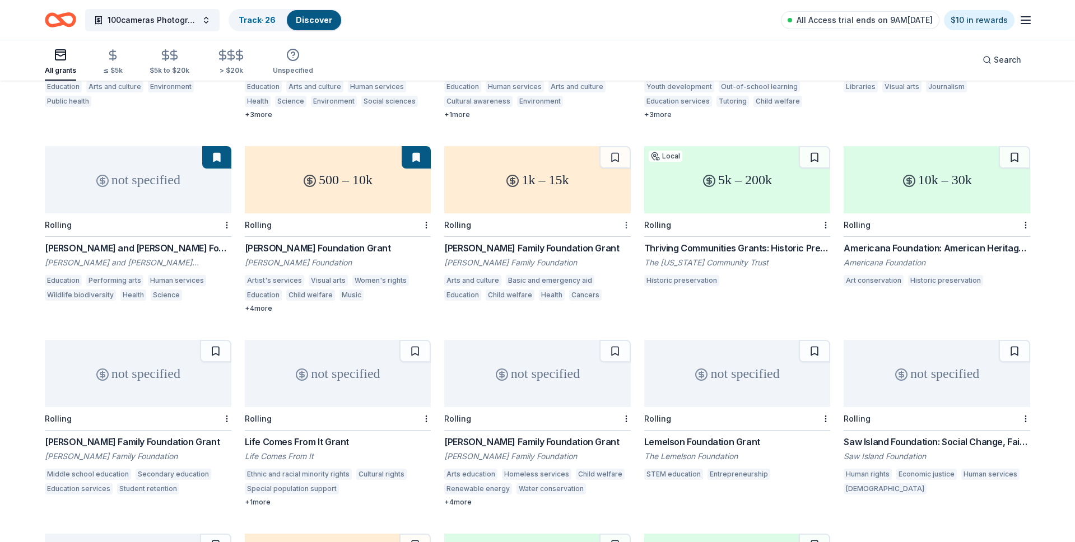
scroll to position [830, 0]
click at [601, 225] on div "Not interested" at bounding box center [590, 230] width 75 height 20
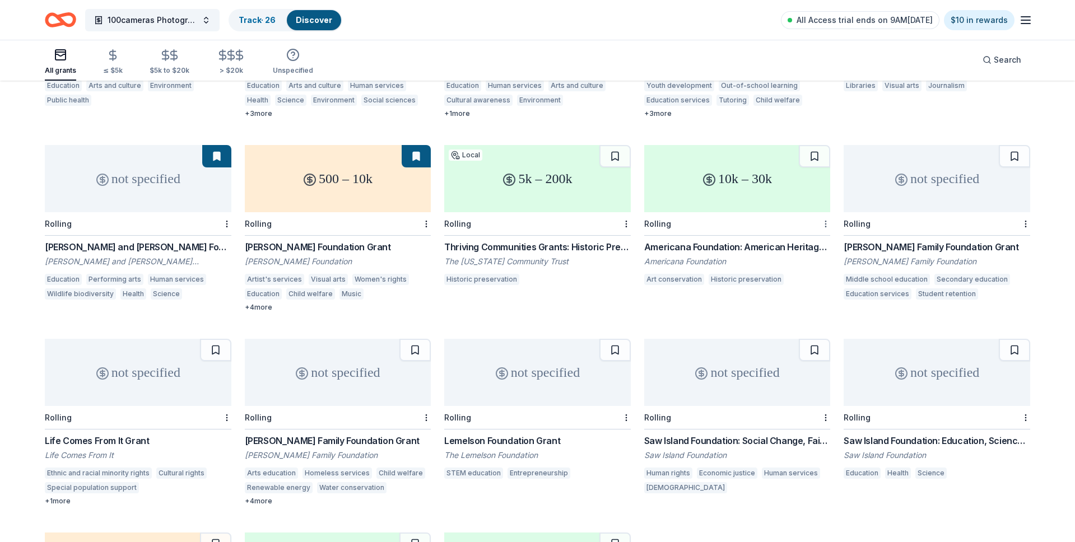
click at [795, 226] on div "Not interested" at bounding box center [790, 230] width 75 height 20
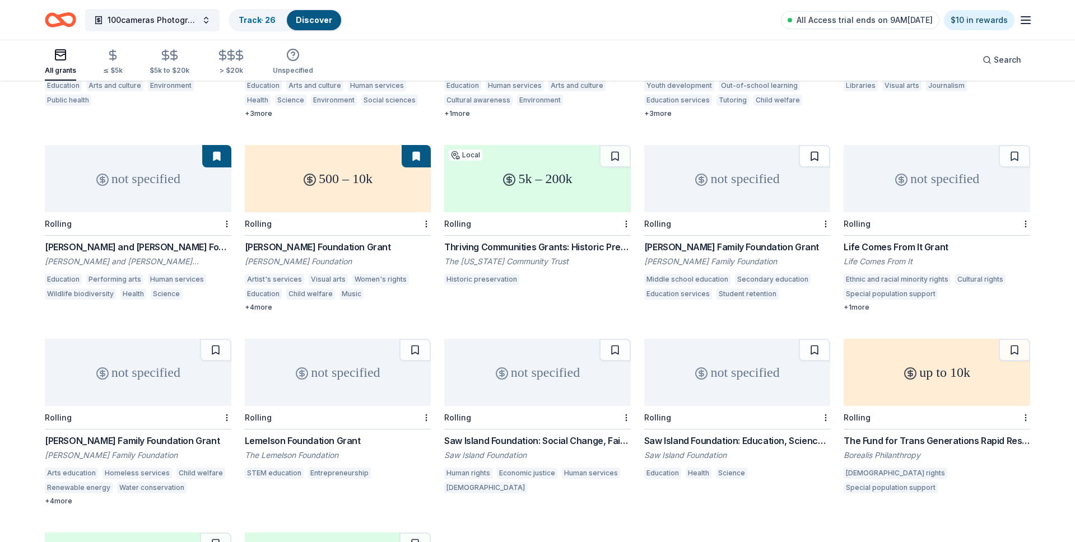
click at [812, 145] on button at bounding box center [814, 156] width 31 height 22
click at [245, 13] on div "Track · 27" at bounding box center [257, 20] width 54 height 20
click at [259, 22] on link "Track · 27" at bounding box center [257, 20] width 36 height 10
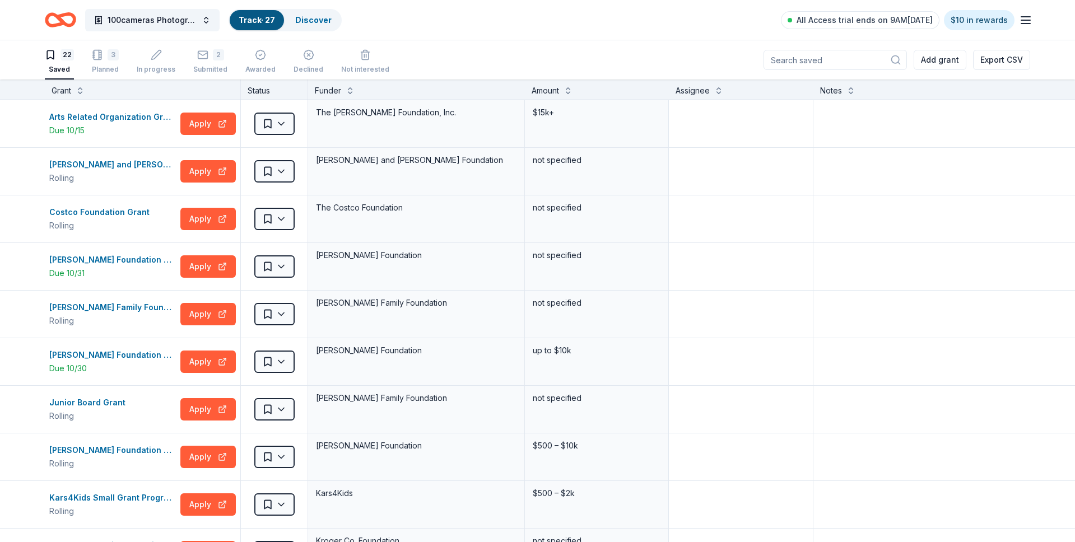
click at [70, 94] on div "Grant" at bounding box center [62, 90] width 20 height 13
click at [81, 87] on button at bounding box center [80, 89] width 9 height 11
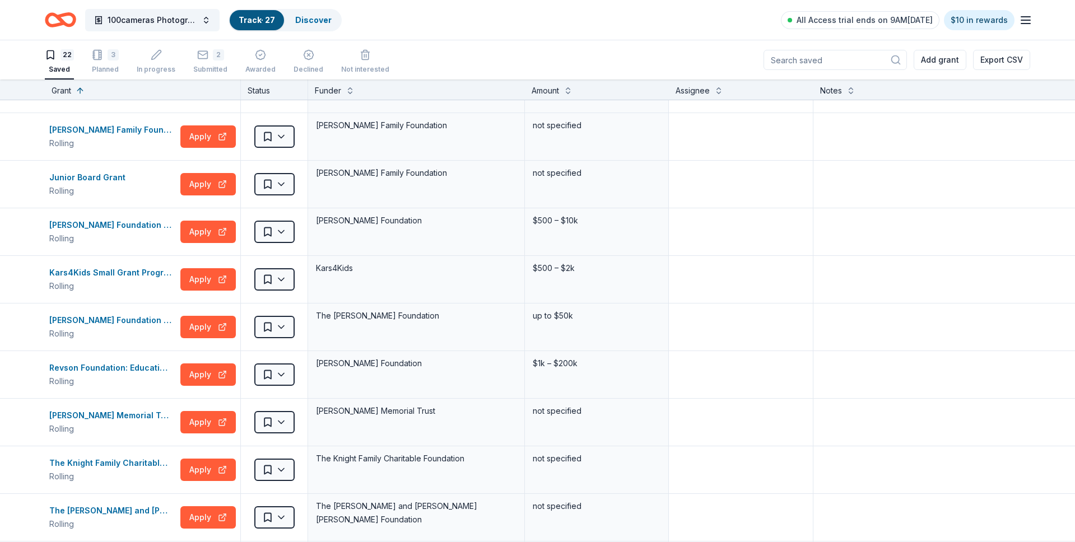
scroll to position [302, 0]
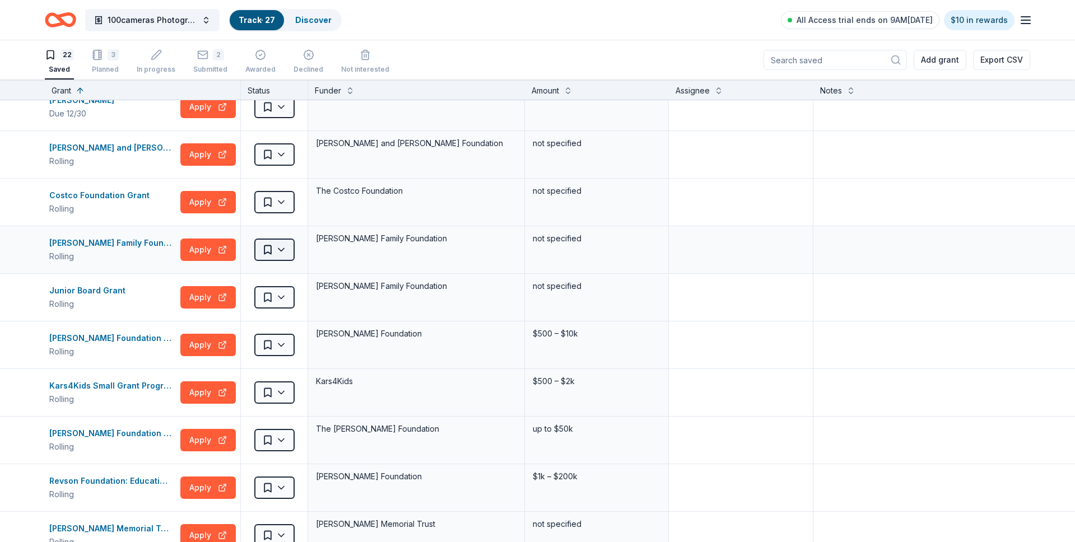
click at [284, 254] on html "100cameras Photography & Social Emotional Programming for Youth Track · 27 Disc…" at bounding box center [537, 271] width 1075 height 542
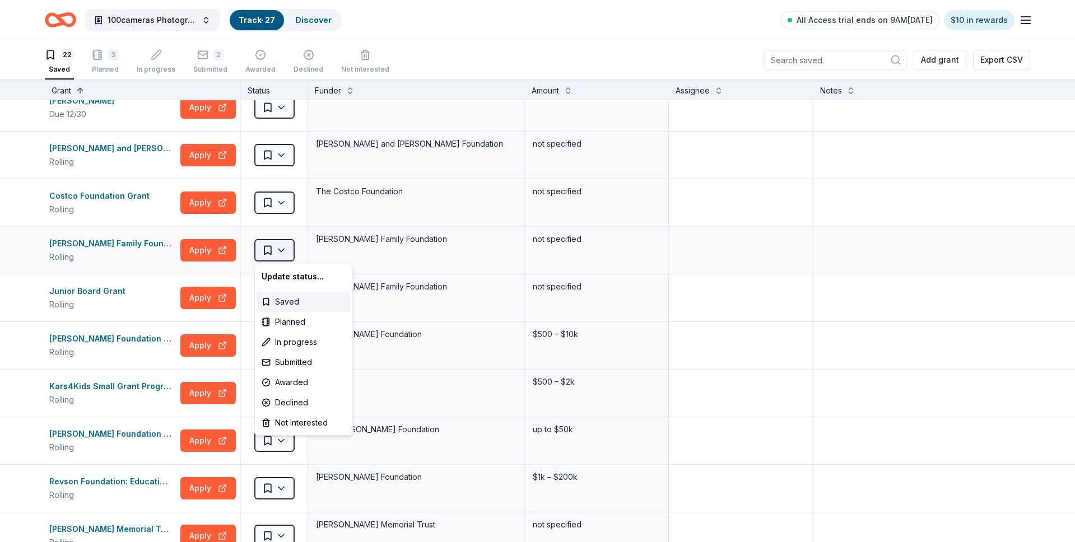
scroll to position [304, 0]
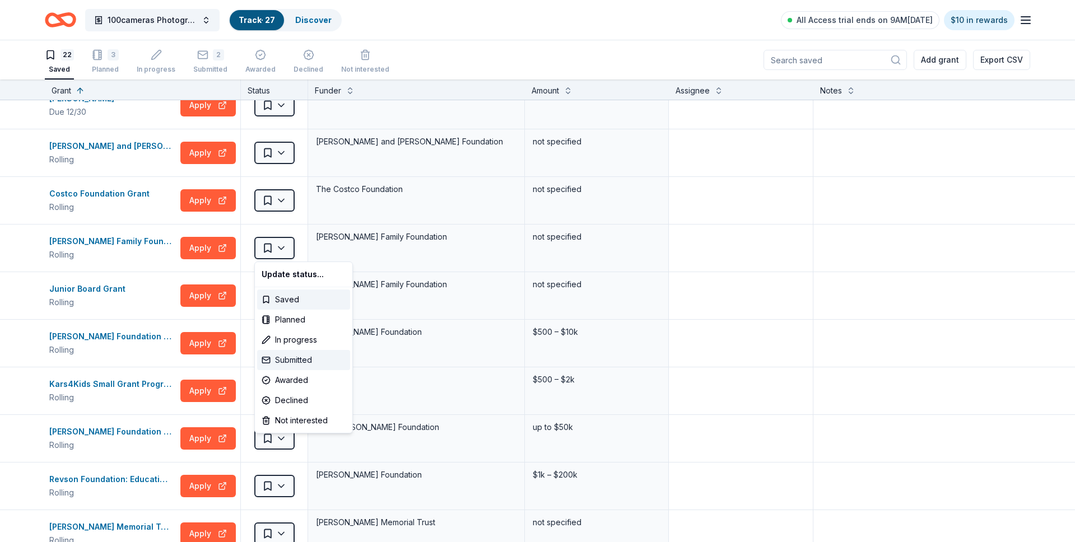
click at [296, 355] on div "Submitted" at bounding box center [303, 360] width 93 height 20
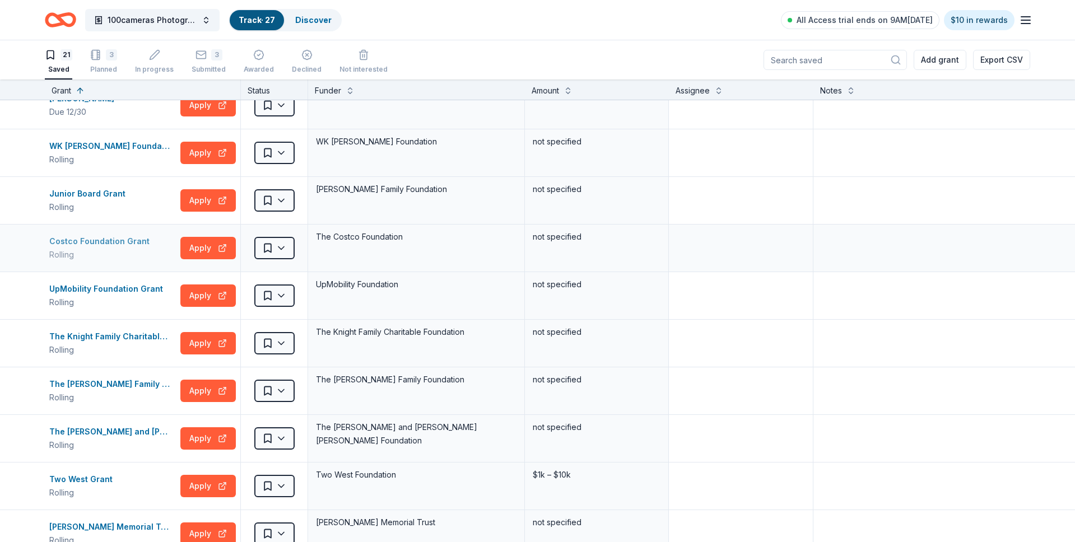
scroll to position [0, 0]
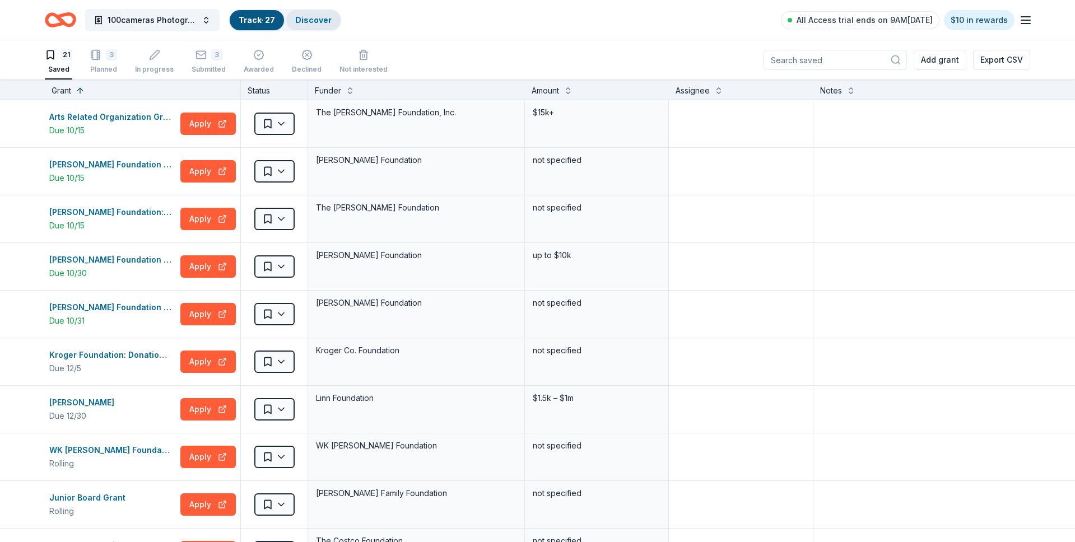
click at [322, 16] on link "Discover" at bounding box center [313, 20] width 36 height 10
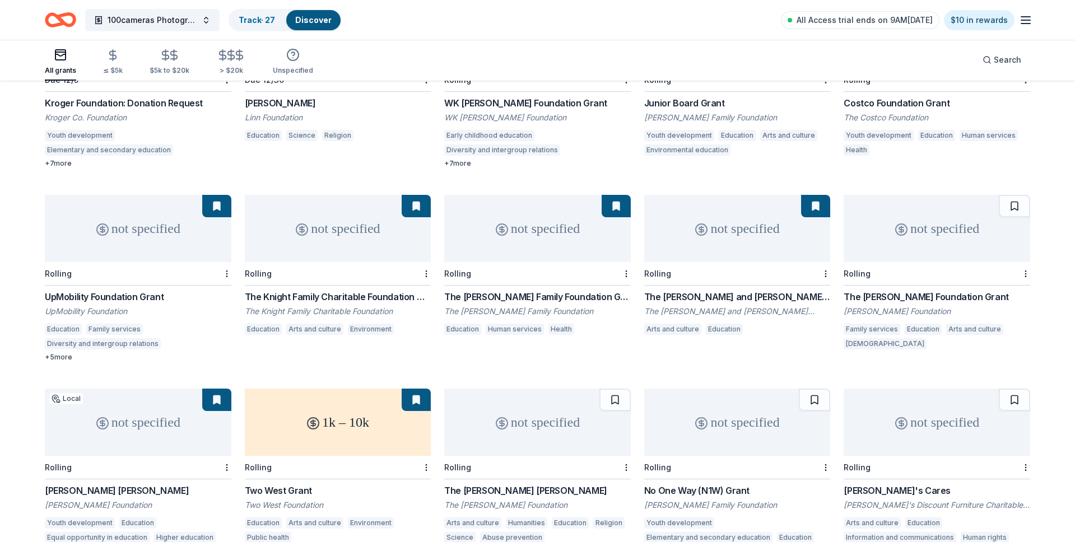
scroll to position [386, 0]
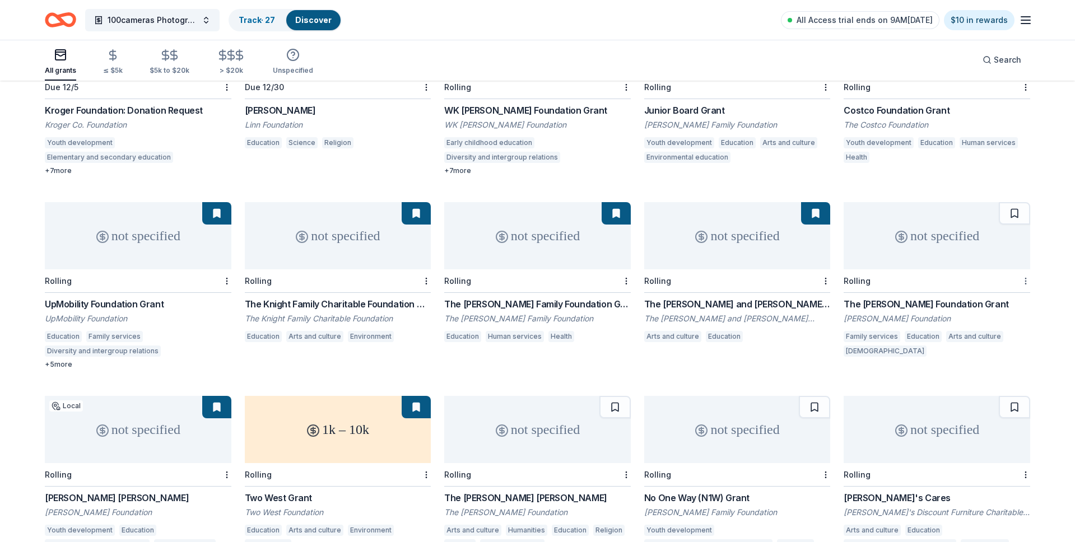
click at [981, 282] on div "Not interested" at bounding box center [990, 287] width 75 height 20
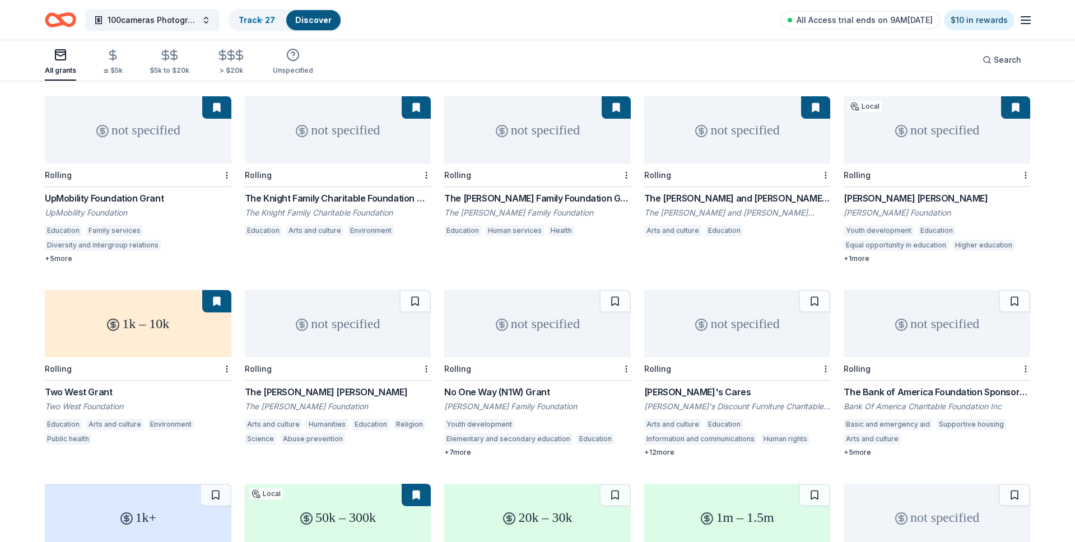
scroll to position [557, 0]
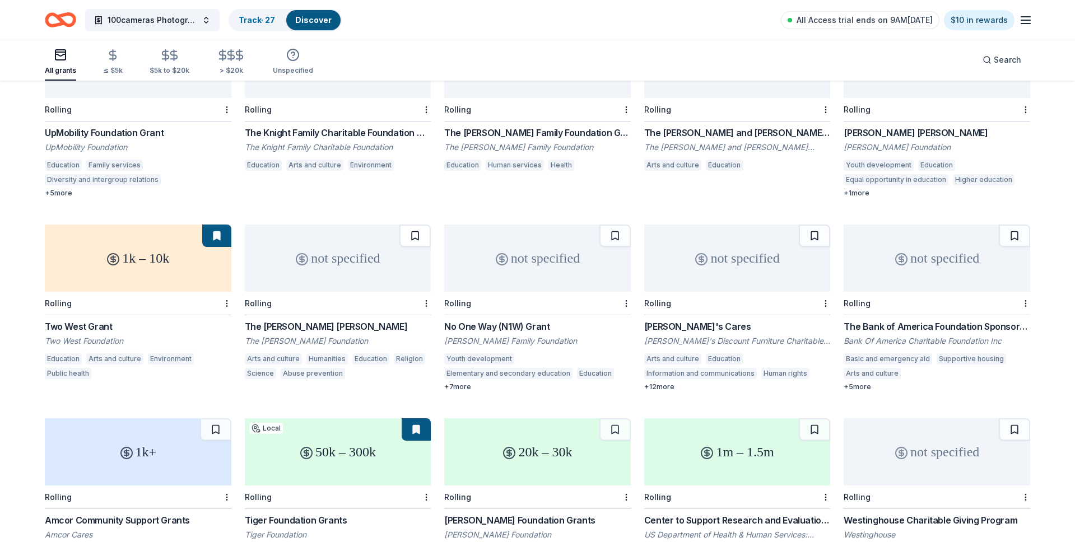
click at [411, 225] on button at bounding box center [414, 236] width 31 height 22
